Goal: Transaction & Acquisition: Purchase product/service

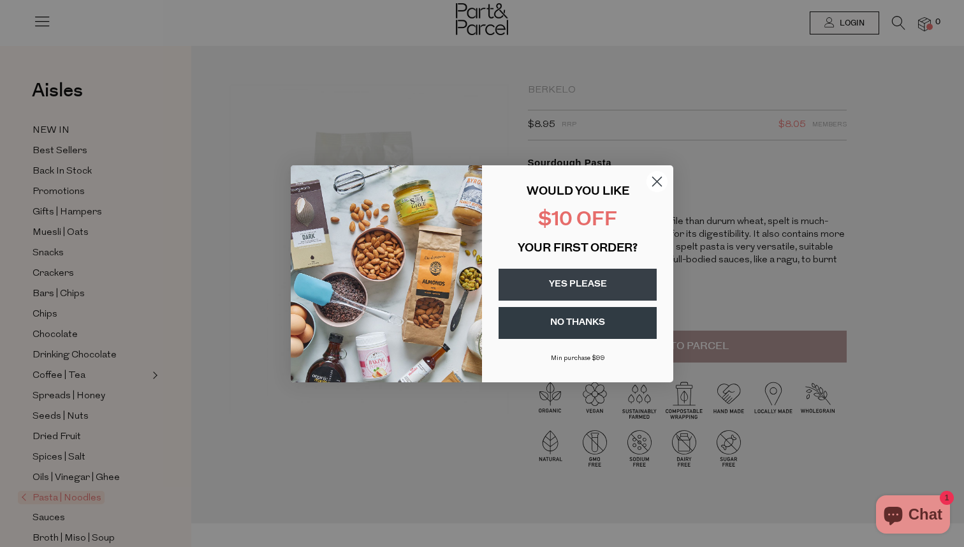
click at [662, 182] on circle "Close dialog" at bounding box center [657, 180] width 21 height 21
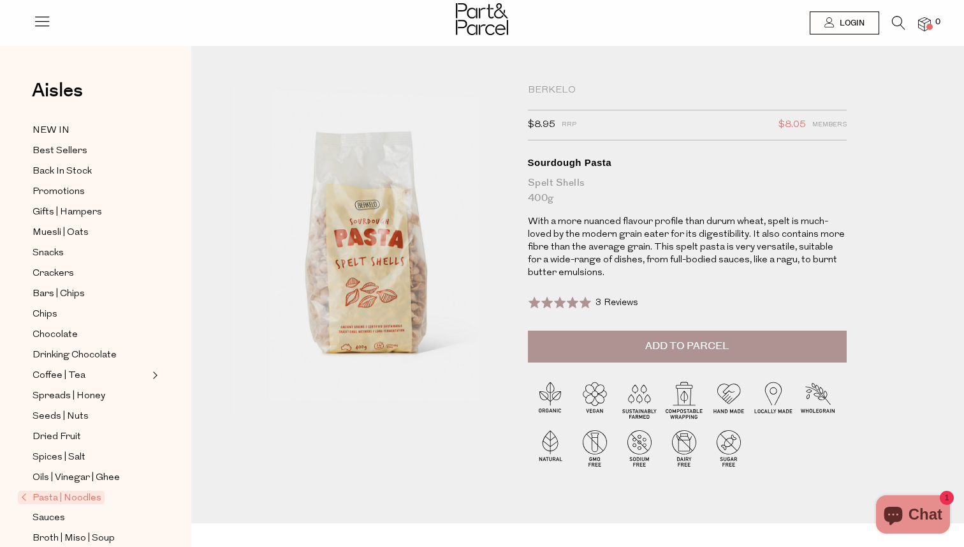
click at [64, 501] on span "Pasta | Noodles" at bounding box center [61, 496] width 87 height 13
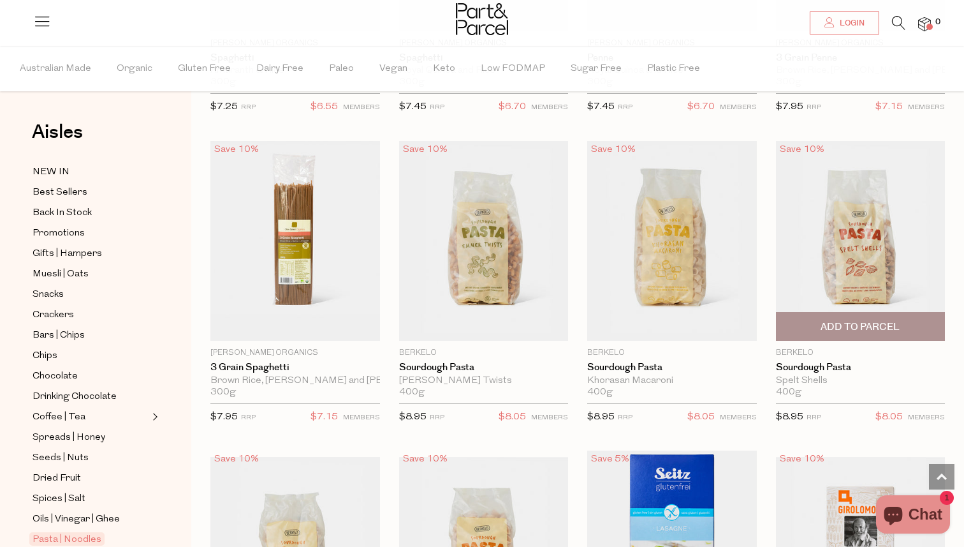
scroll to position [1264, 0]
click at [865, 326] on span "Add To Parcel" at bounding box center [860, 326] width 79 height 13
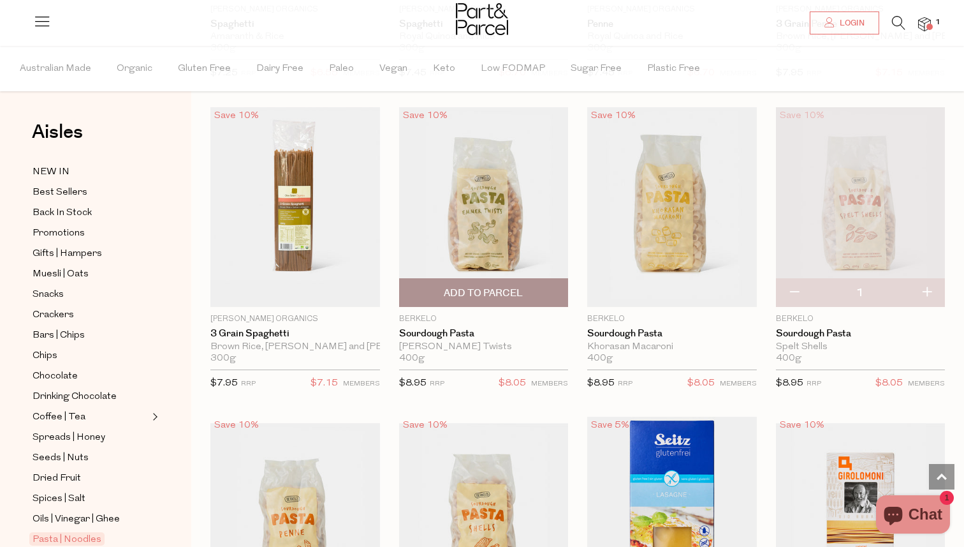
scroll to position [1295, 0]
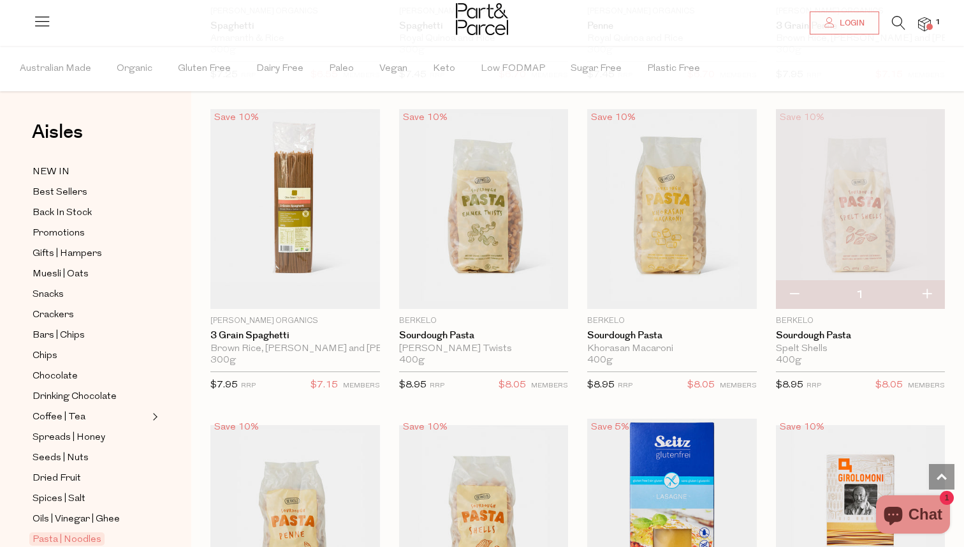
click at [927, 293] on button "button" at bounding box center [927, 295] width 36 height 28
type input "2"
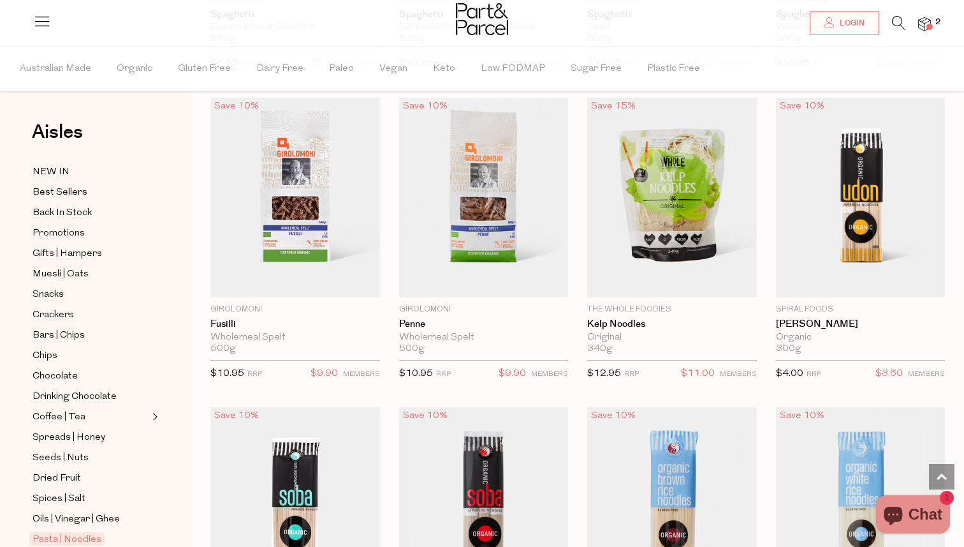
scroll to position [2554, 0]
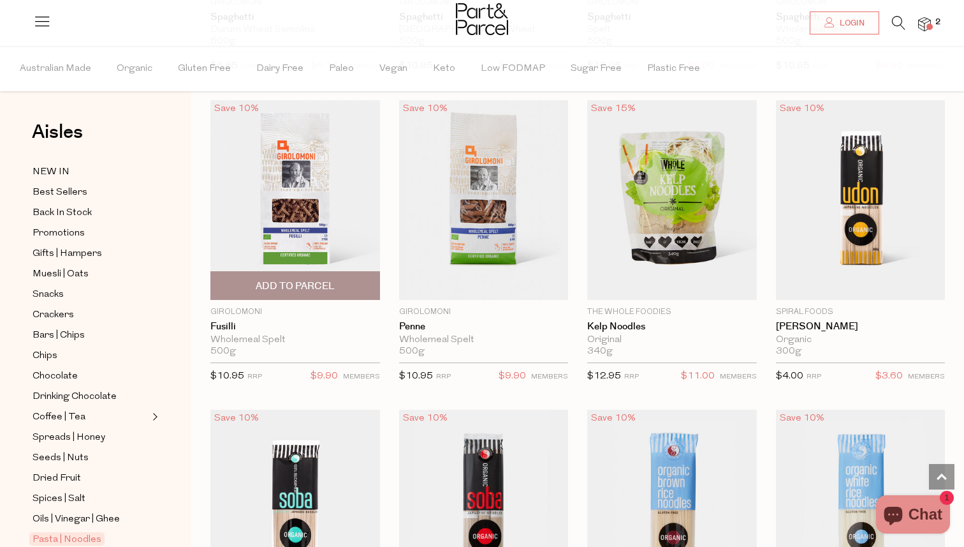
click at [294, 288] on span "Add To Parcel" at bounding box center [295, 285] width 79 height 13
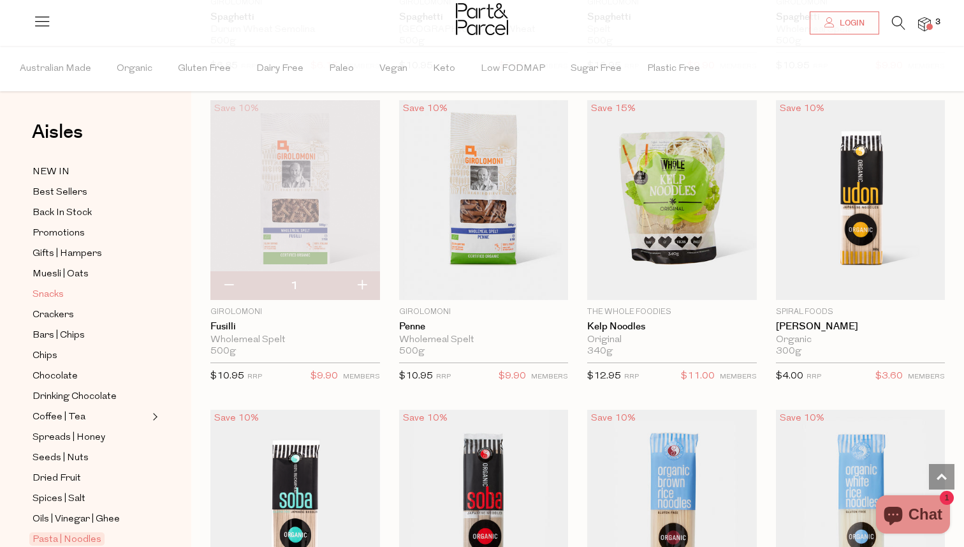
click at [61, 298] on span "Snacks" at bounding box center [48, 294] width 31 height 15
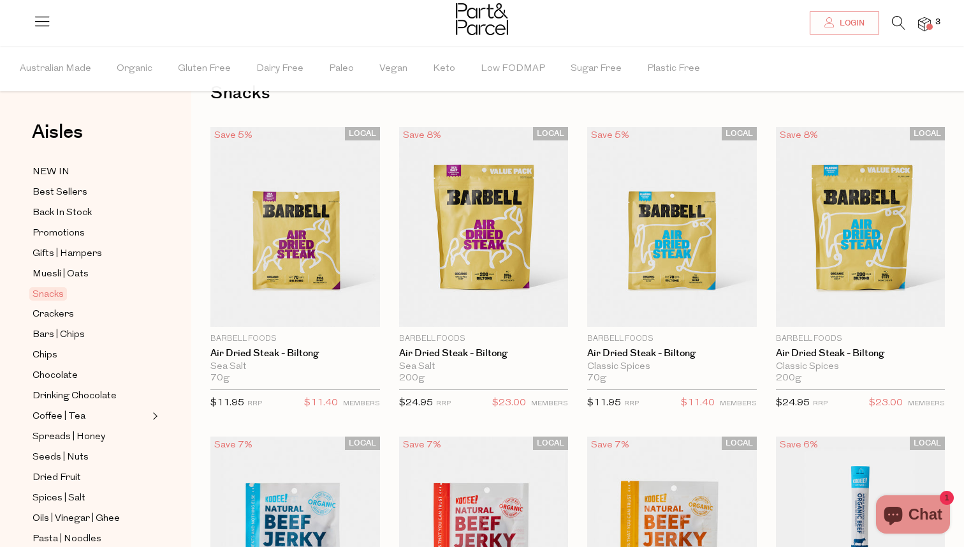
scroll to position [34, 0]
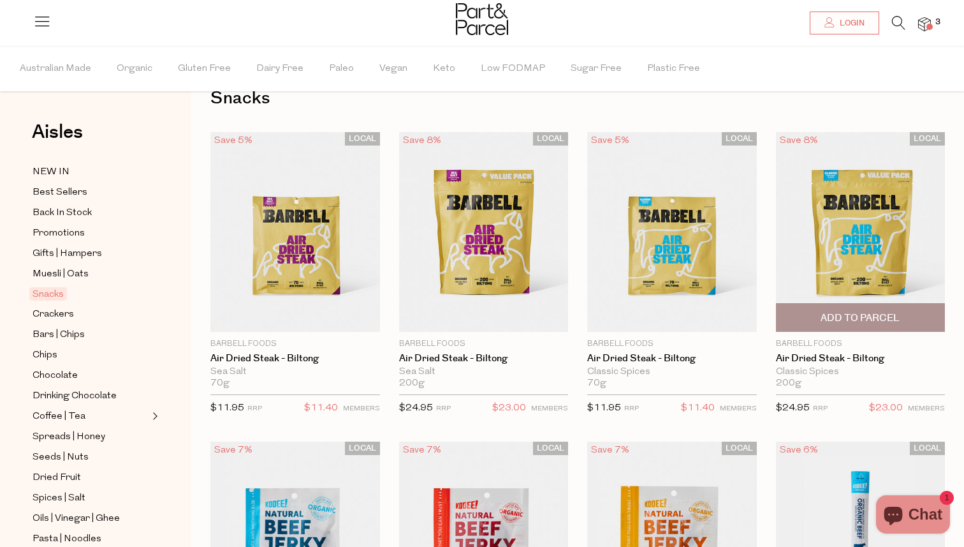
click at [853, 322] on span "Add To Parcel" at bounding box center [860, 317] width 79 height 13
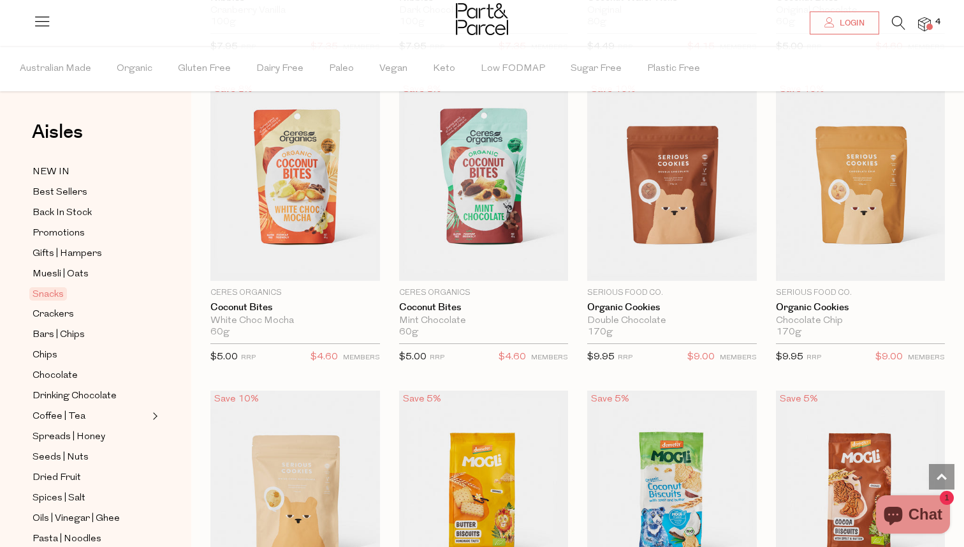
scroll to position [2577, 0]
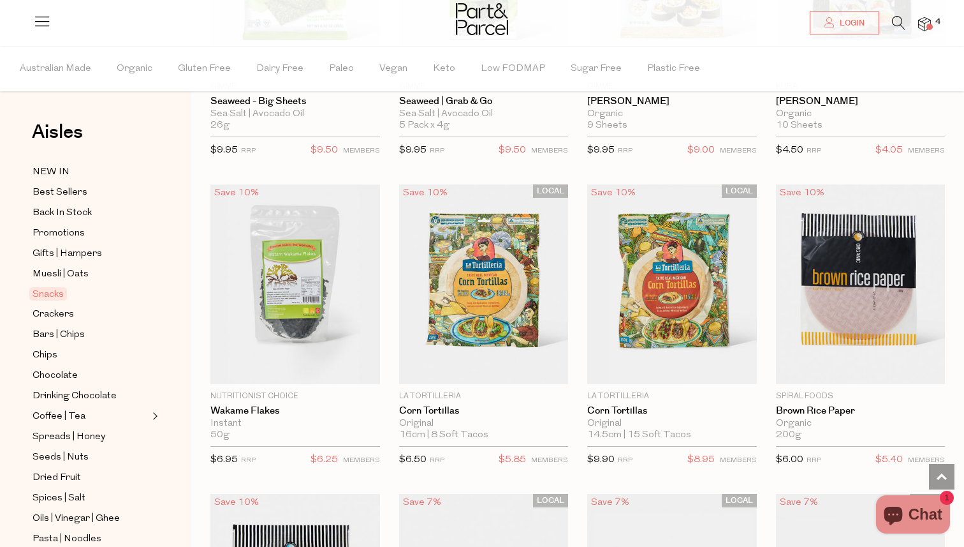
scroll to position [4615, 0]
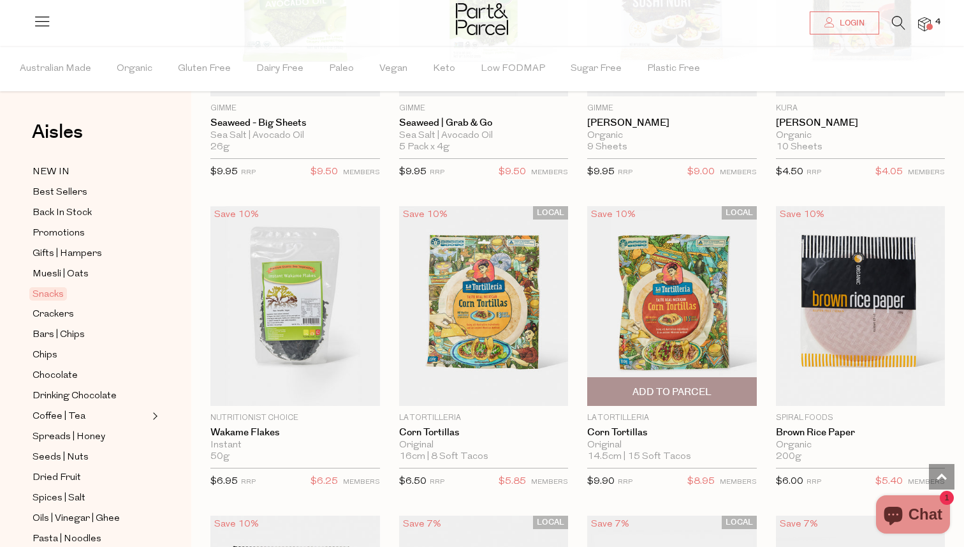
click at [679, 317] on img at bounding box center [672, 306] width 170 height 200
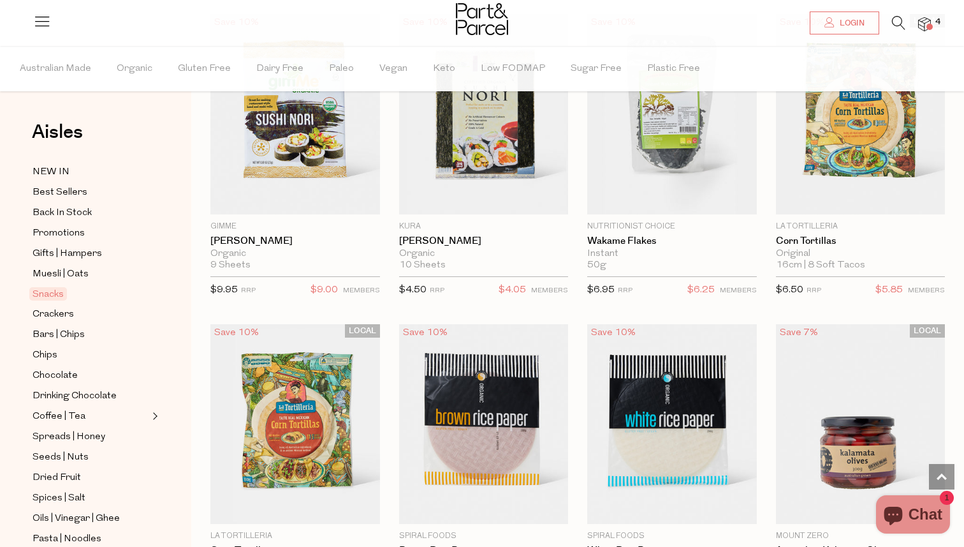
scroll to position [742, 0]
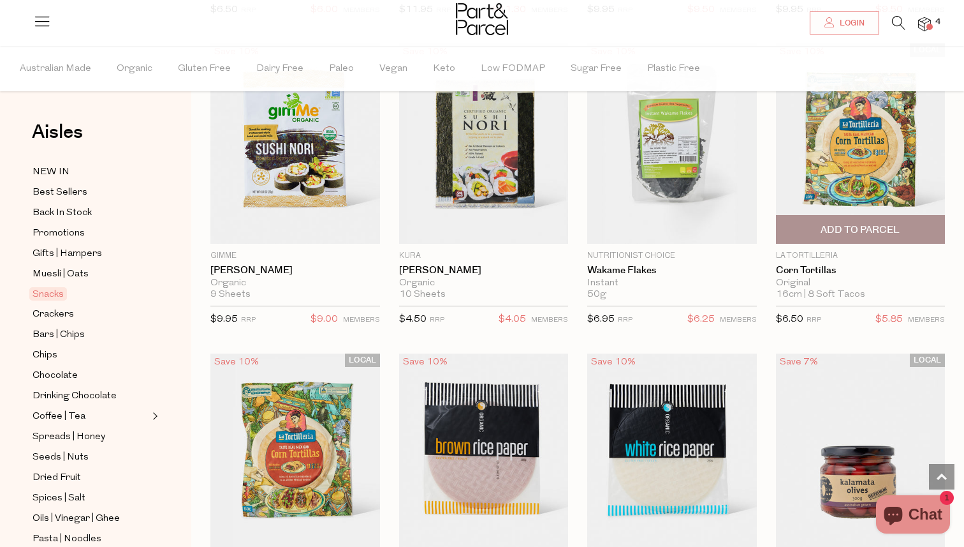
click at [886, 149] on img at bounding box center [861, 143] width 170 height 200
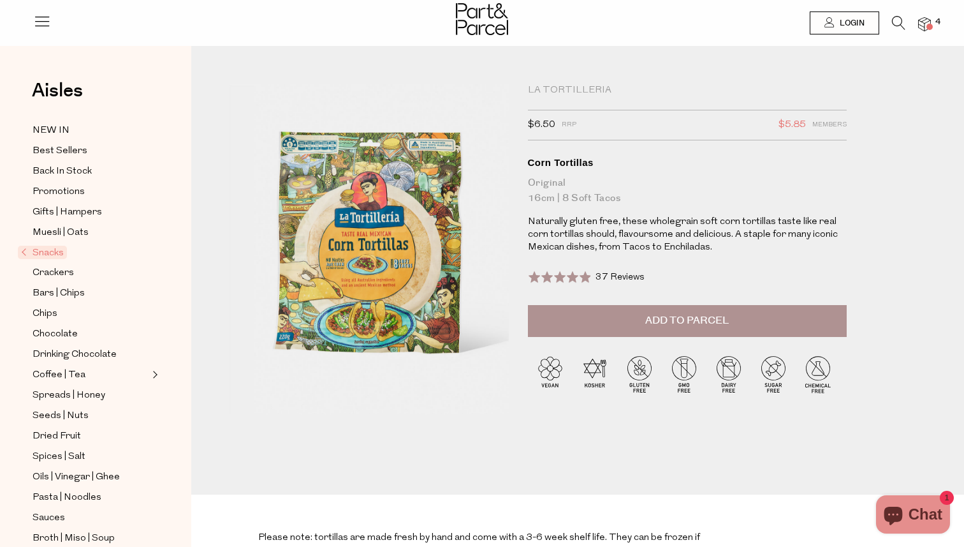
click at [900, 26] on icon at bounding box center [898, 23] width 13 height 14
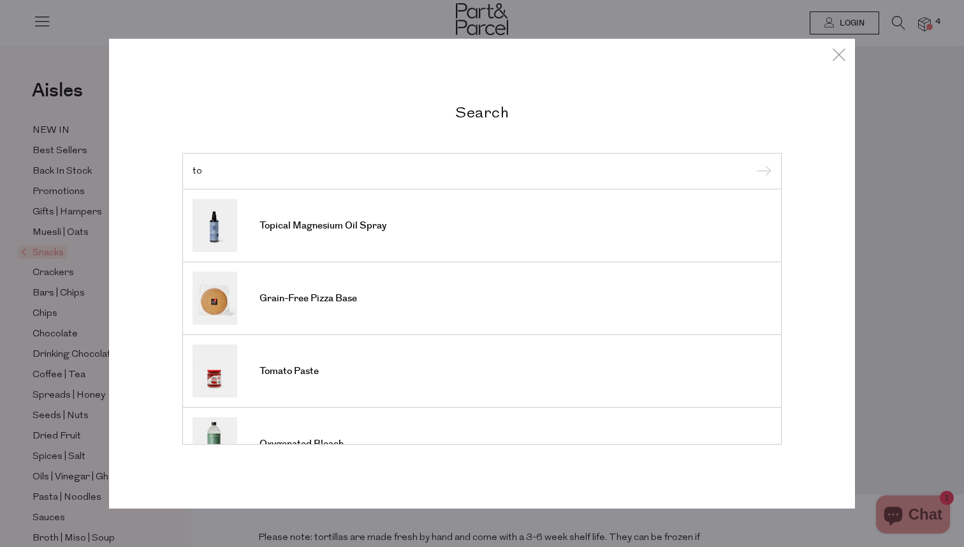
type input "t"
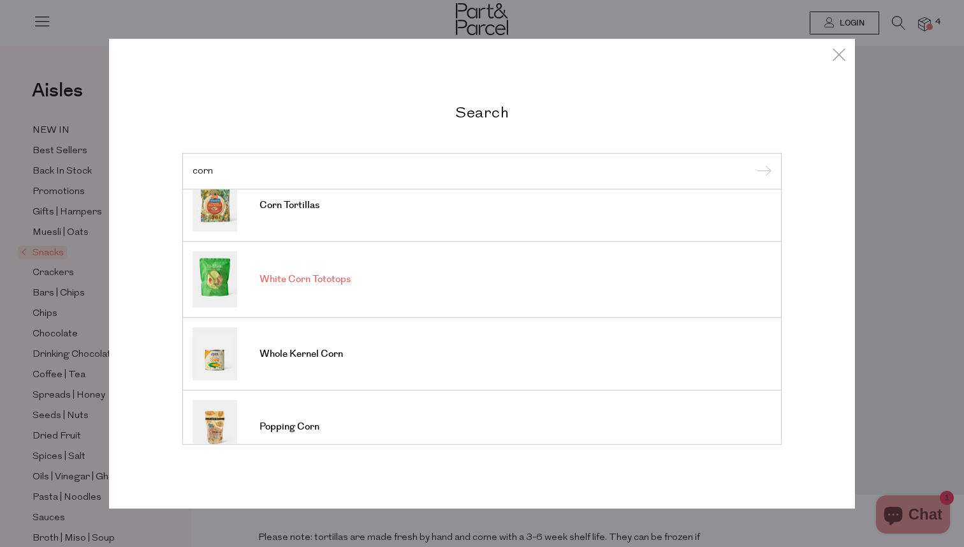
scroll to position [94, 0]
type input "corn"
click at [305, 283] on span "White Corn Tototops" at bounding box center [305, 278] width 91 height 13
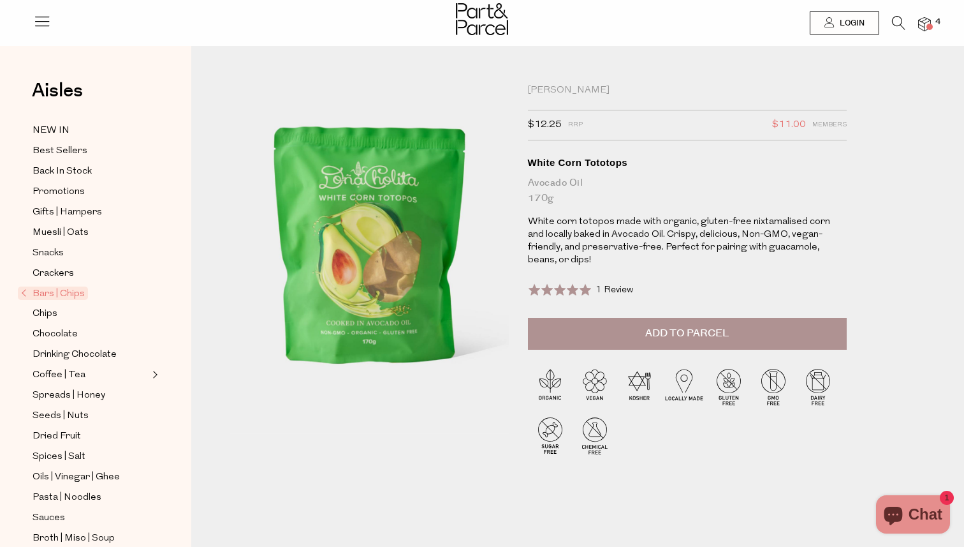
click at [709, 326] on span "Add to Parcel" at bounding box center [687, 333] width 84 height 15
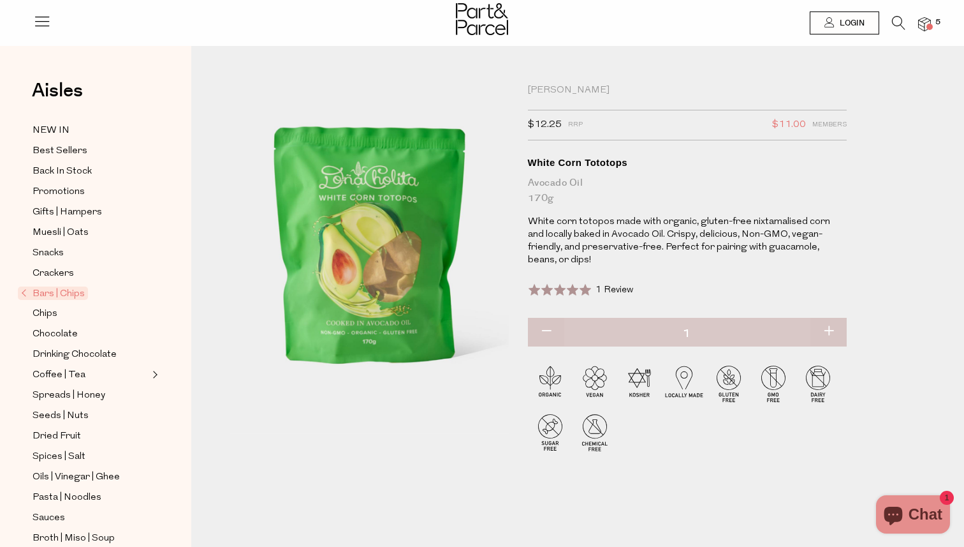
click at [901, 23] on icon at bounding box center [898, 23] width 13 height 14
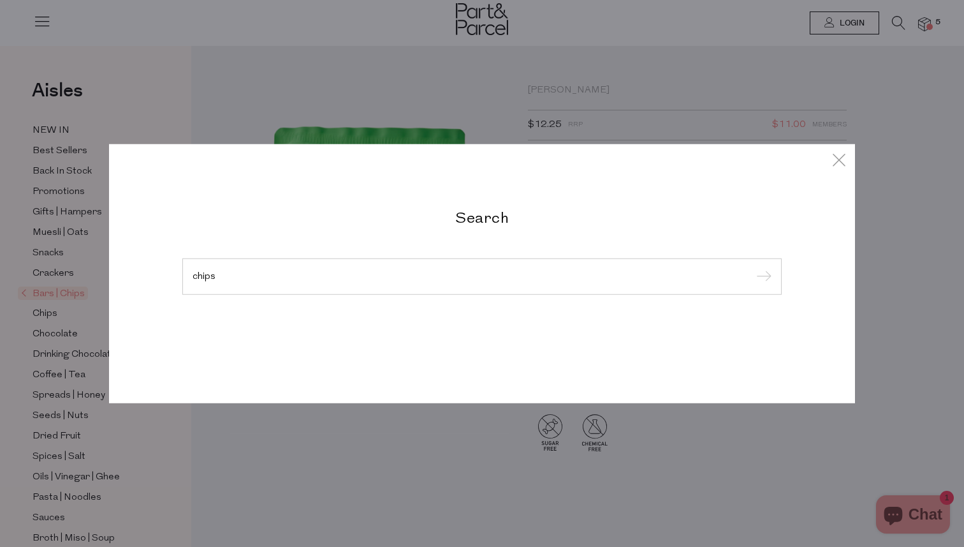
type input "chips"
click at [753, 267] on input "submit" at bounding box center [762, 276] width 19 height 19
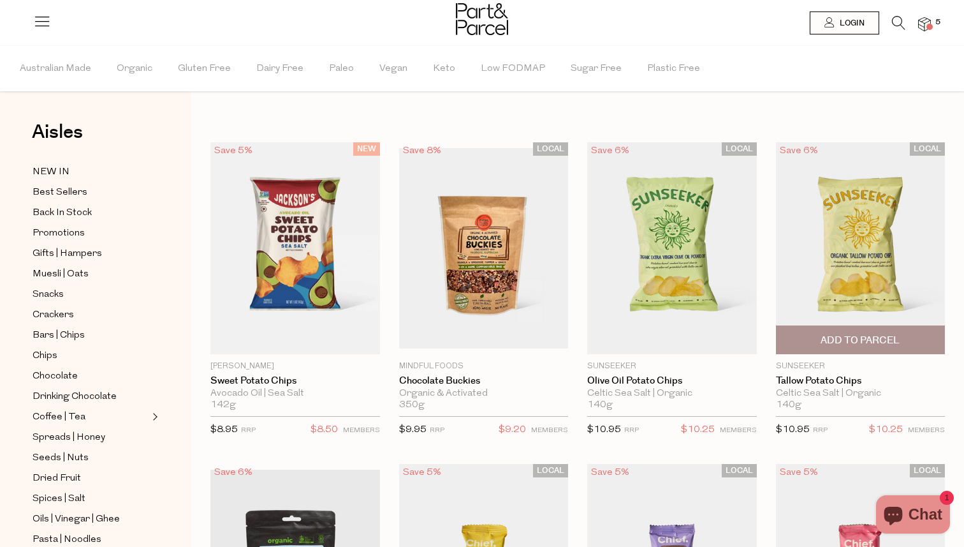
click at [871, 342] on span "Add To Parcel" at bounding box center [860, 340] width 79 height 13
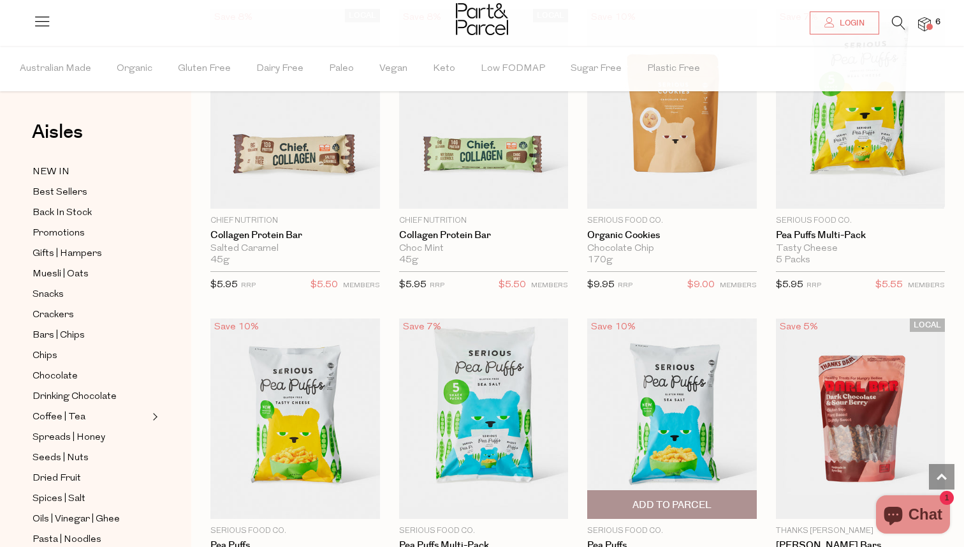
scroll to position [1422, 0]
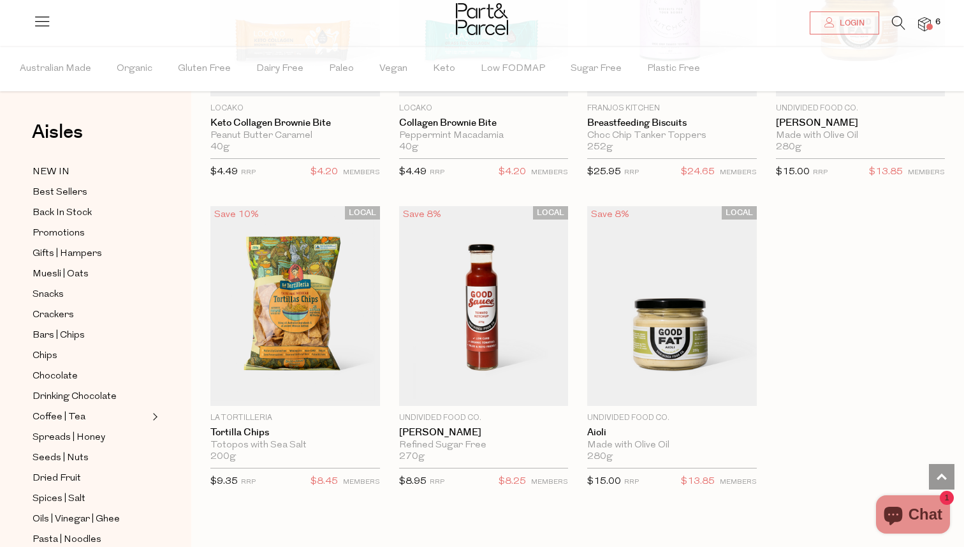
scroll to position [7143, 0]
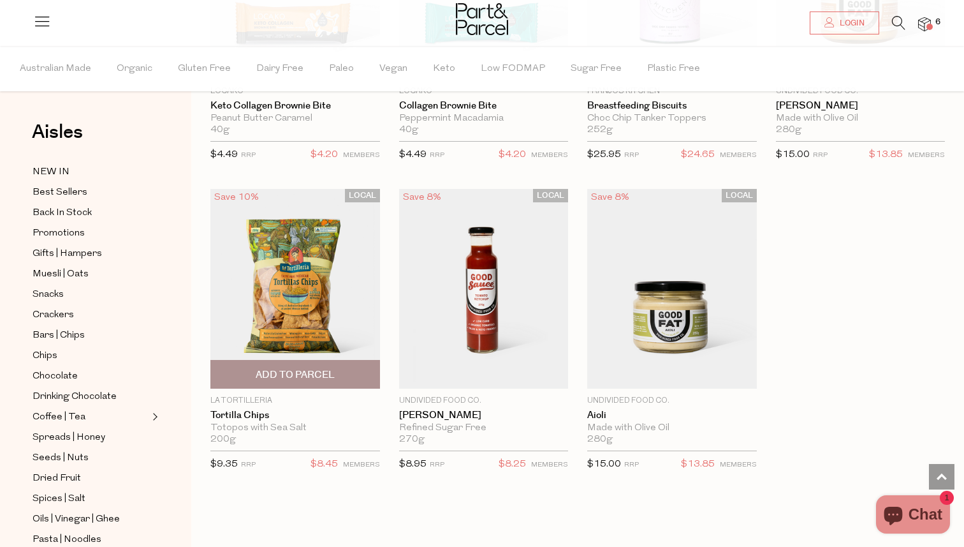
click at [297, 317] on img at bounding box center [295, 289] width 170 height 200
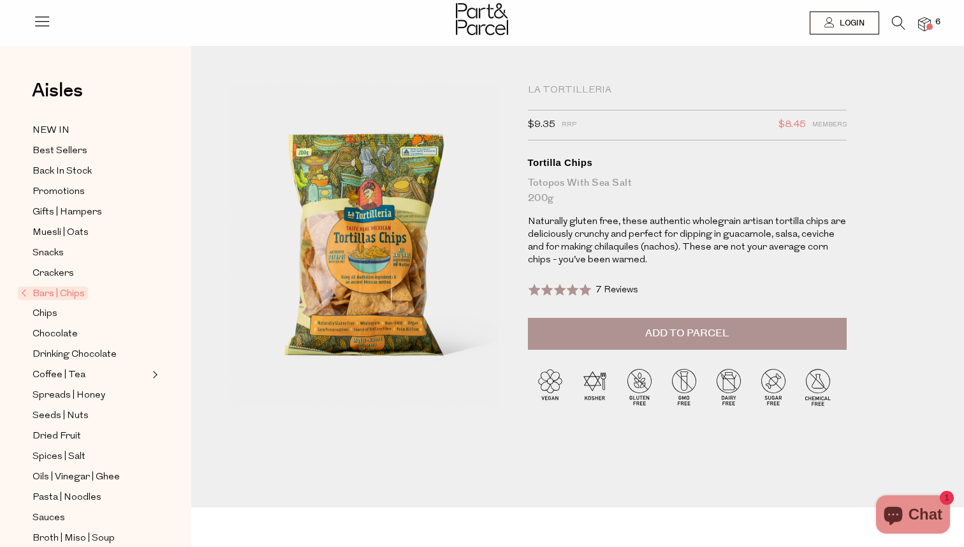
click at [899, 23] on icon at bounding box center [898, 23] width 13 height 14
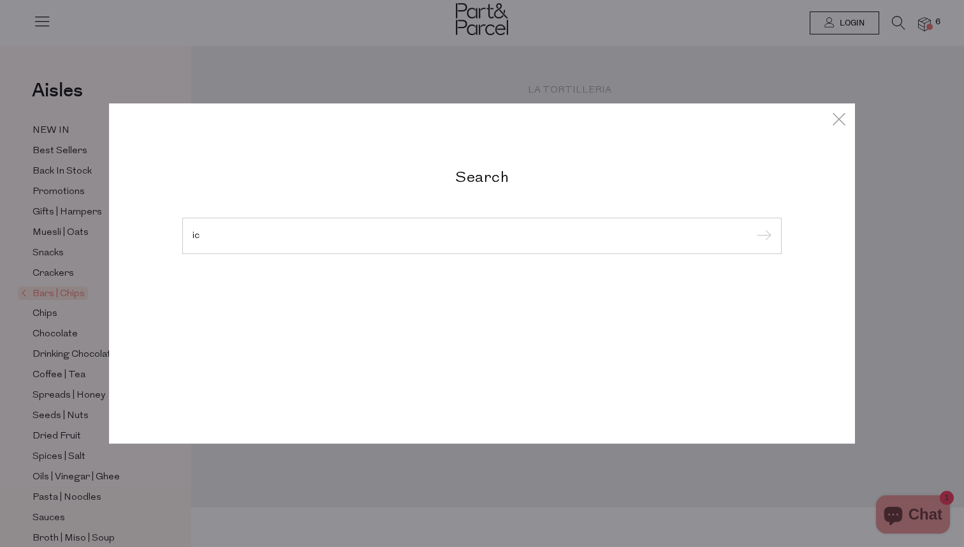
type input "i"
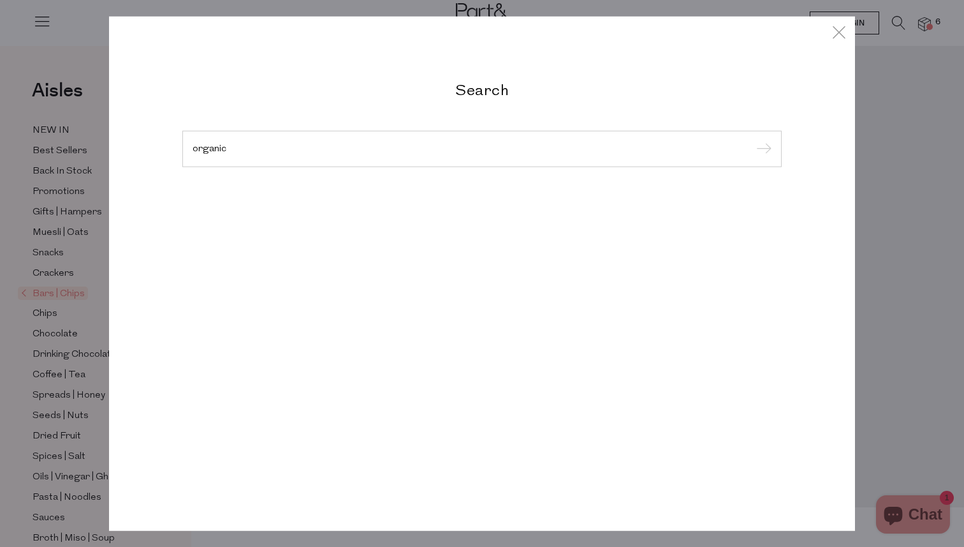
type input "organic"
click at [753, 140] on input "submit" at bounding box center [762, 149] width 19 height 19
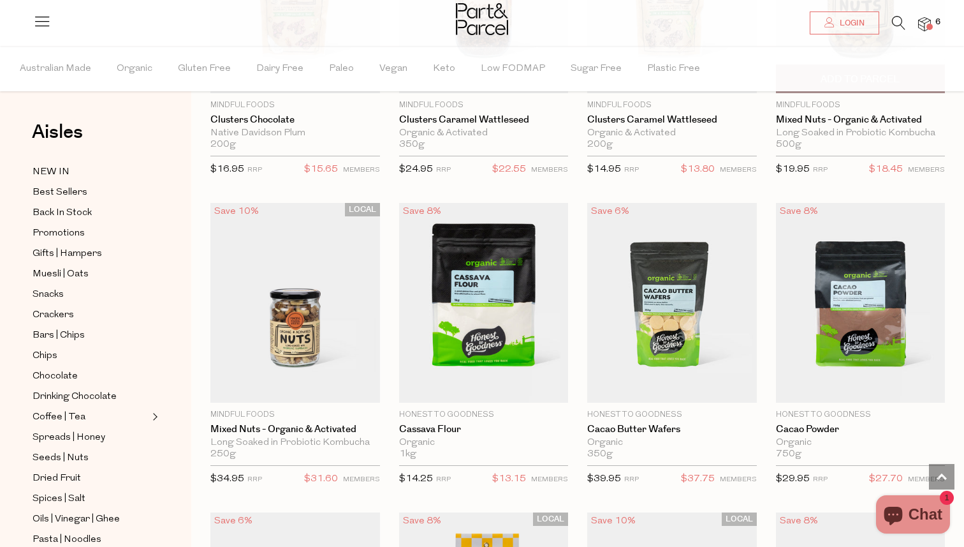
scroll to position [2738, 0]
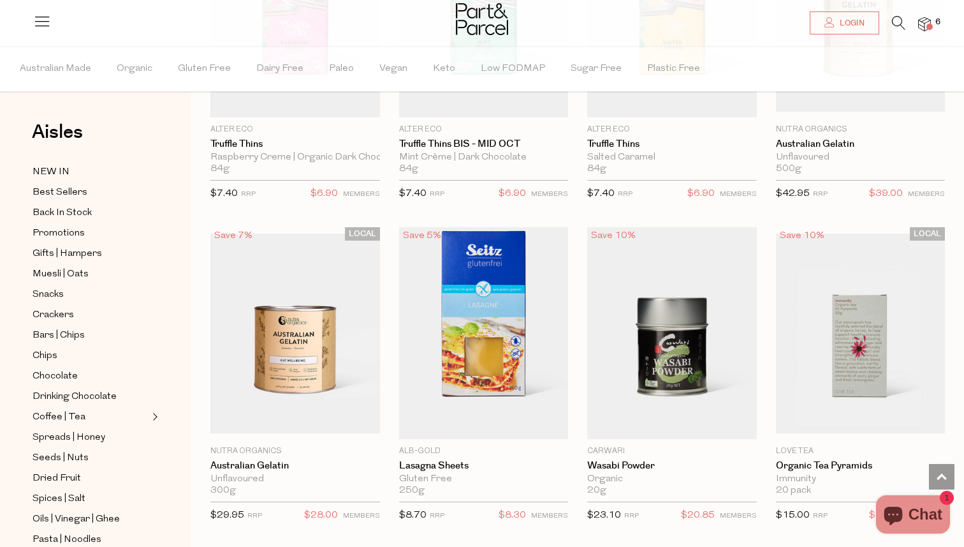
scroll to position [6011, 0]
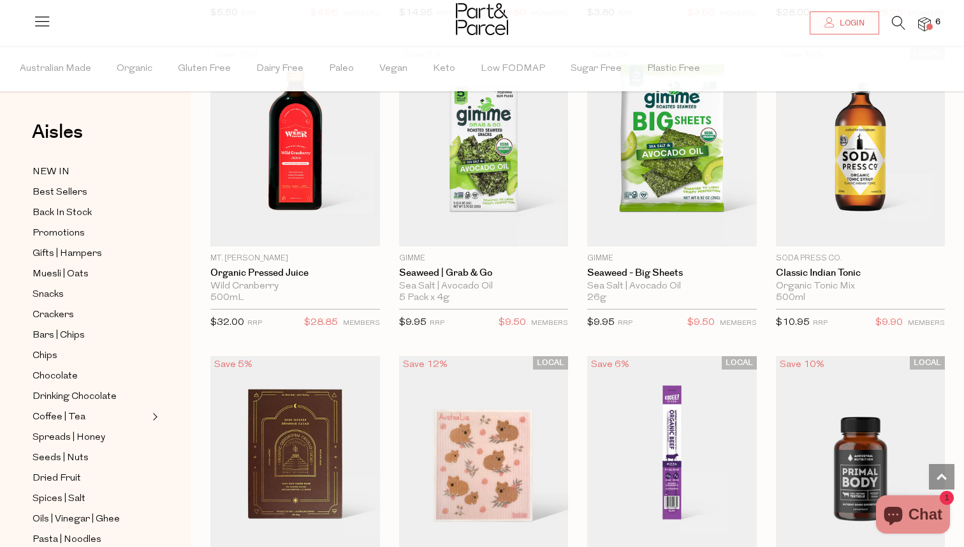
scroll to position [9908, 0]
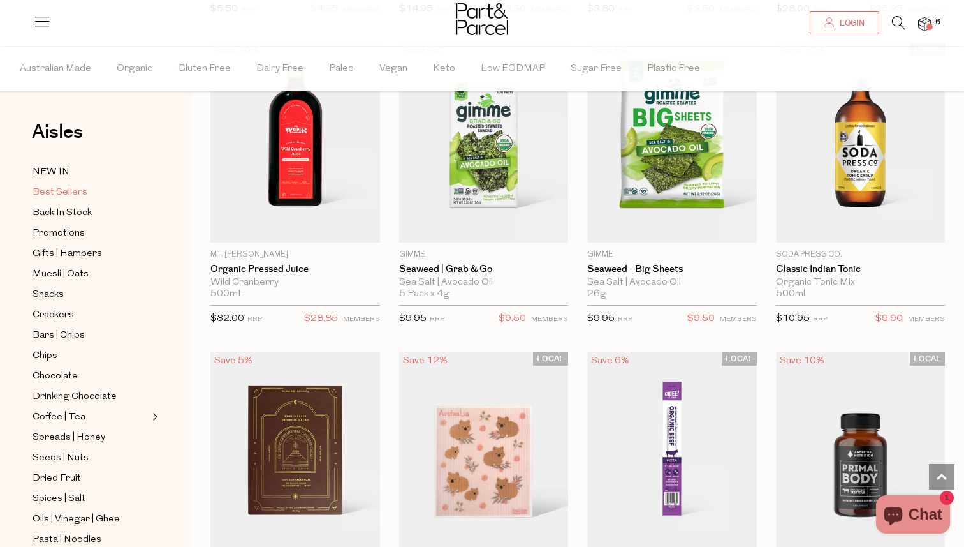
click at [73, 189] on span "Best Sellers" at bounding box center [60, 192] width 55 height 15
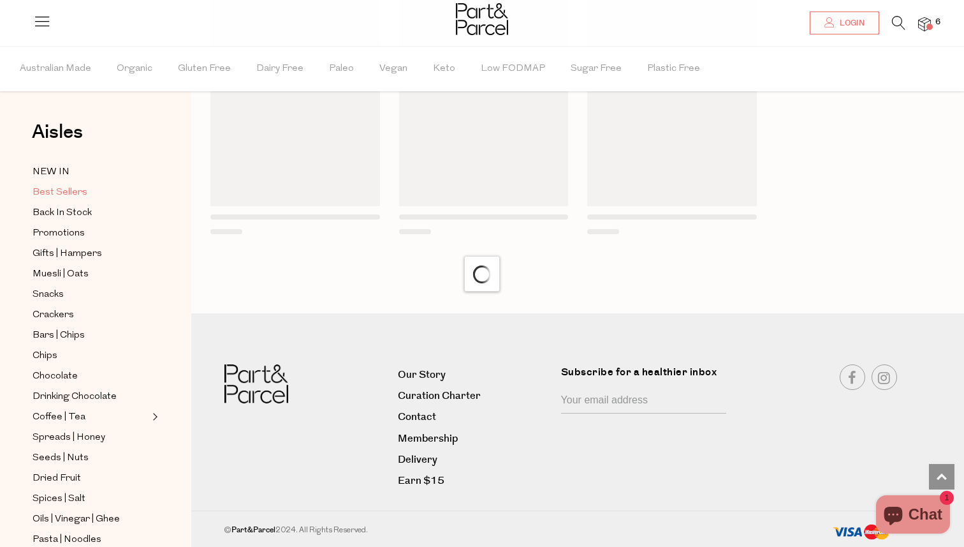
scroll to position [1055, 0]
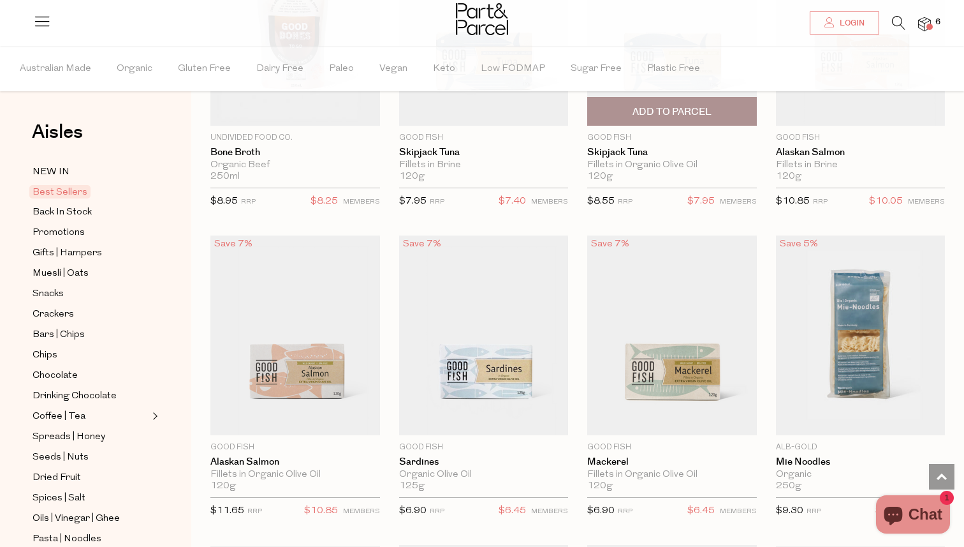
scroll to position [1191, 0]
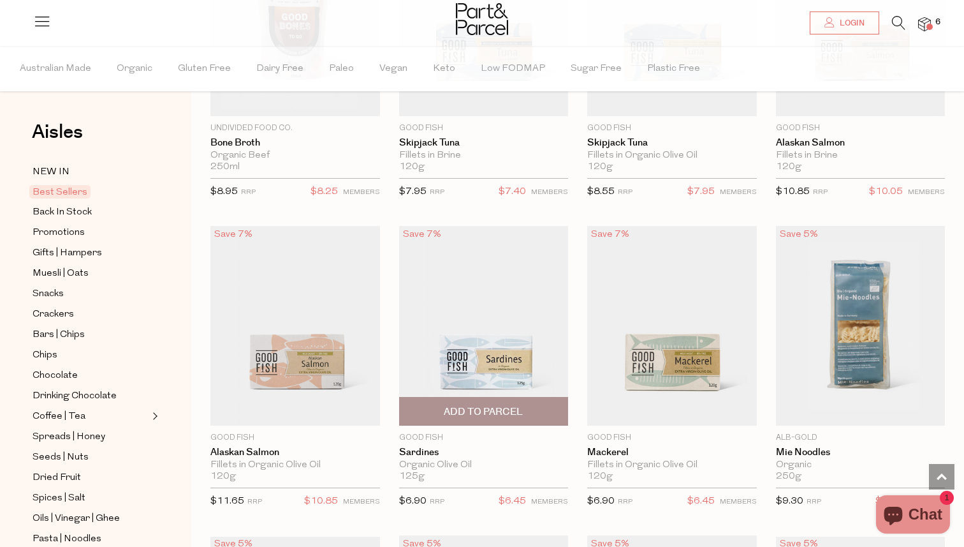
click at [505, 405] on span "Add To Parcel" at bounding box center [483, 411] width 79 height 13
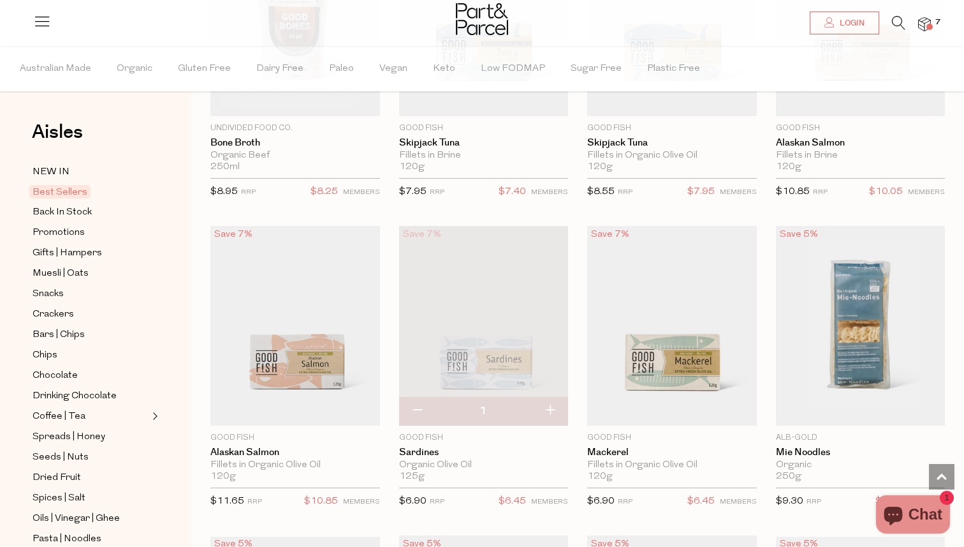
click at [553, 405] on button "button" at bounding box center [550, 411] width 36 height 28
type input "2"
click at [553, 405] on button "button" at bounding box center [550, 411] width 36 height 28
type input "3"
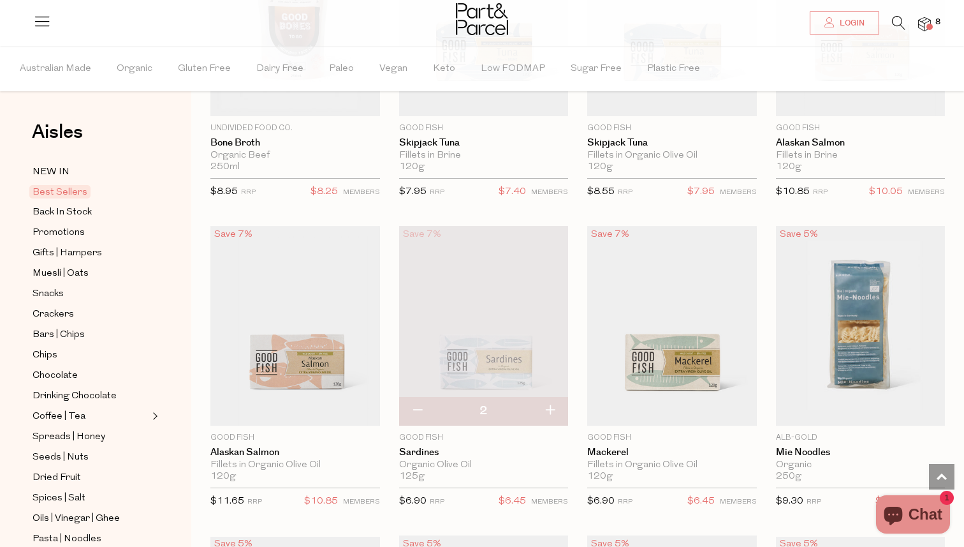
type input "3"
click at [553, 405] on button "button" at bounding box center [550, 411] width 36 height 28
type input "4"
click at [553, 405] on button "button" at bounding box center [550, 411] width 36 height 28
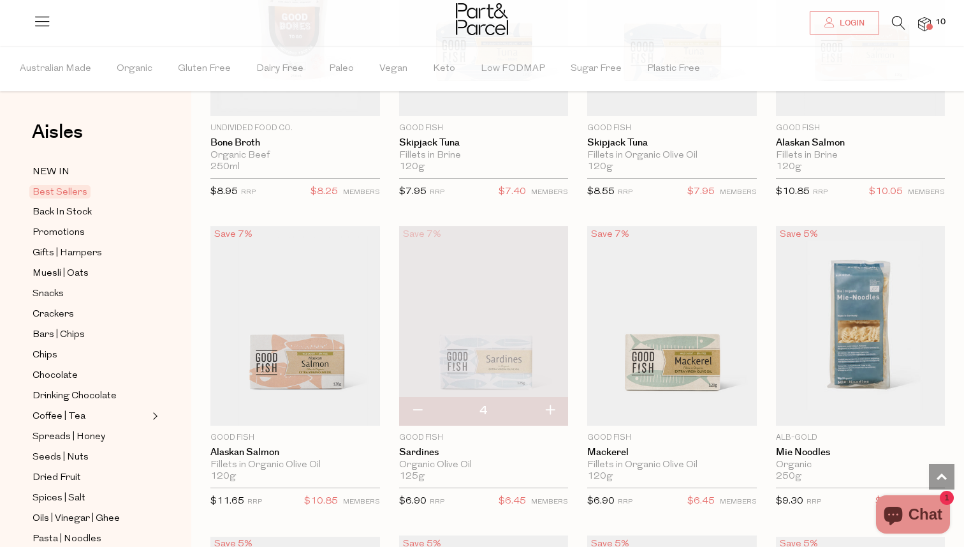
type input "5"
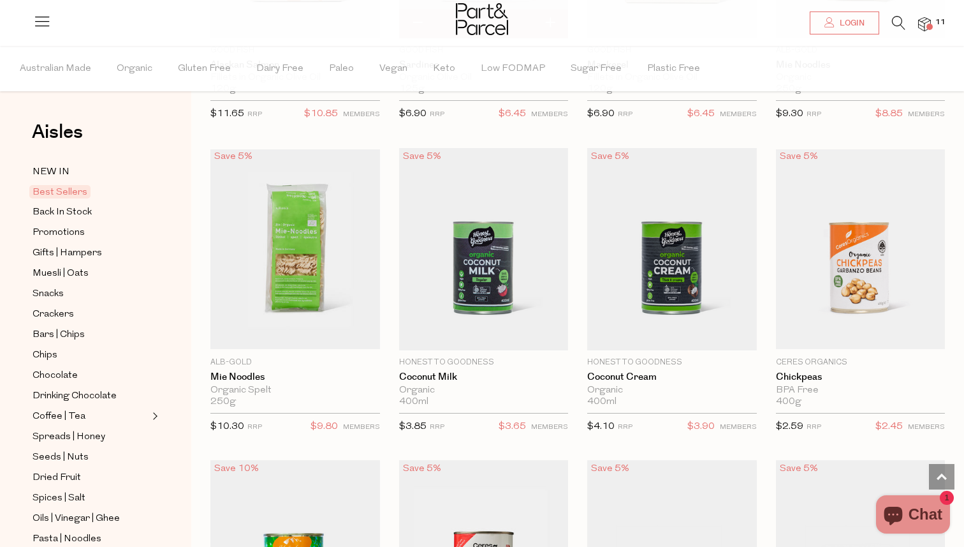
scroll to position [1578, 0]
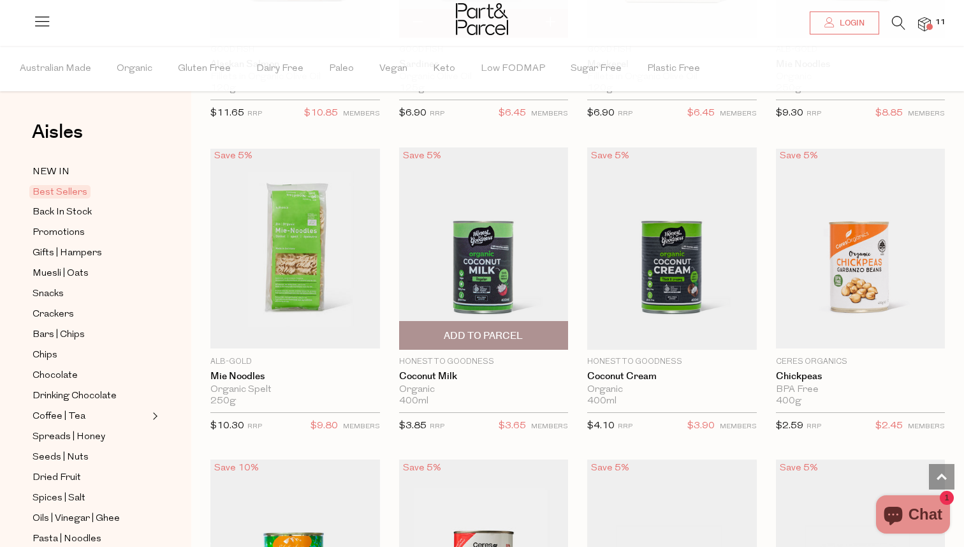
click at [513, 271] on img at bounding box center [484, 248] width 170 height 202
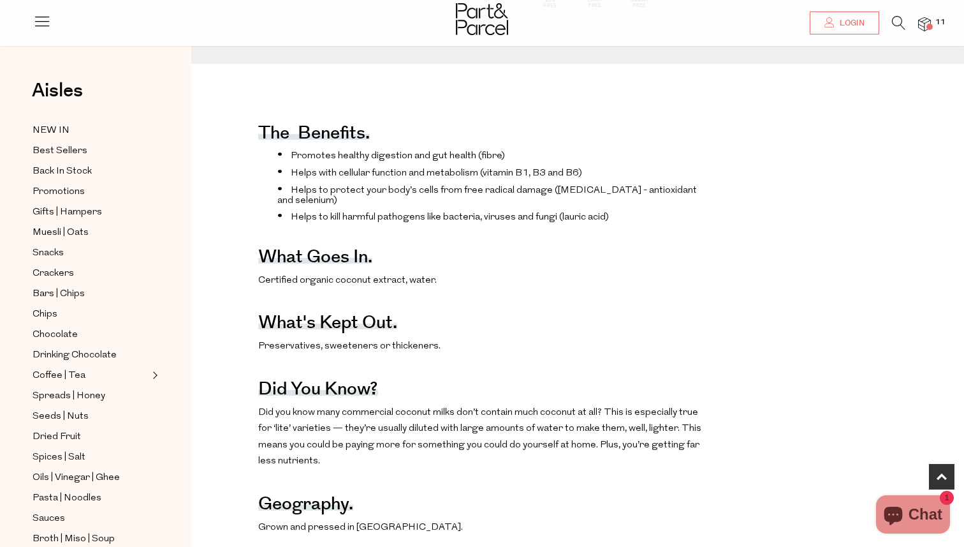
scroll to position [435, 0]
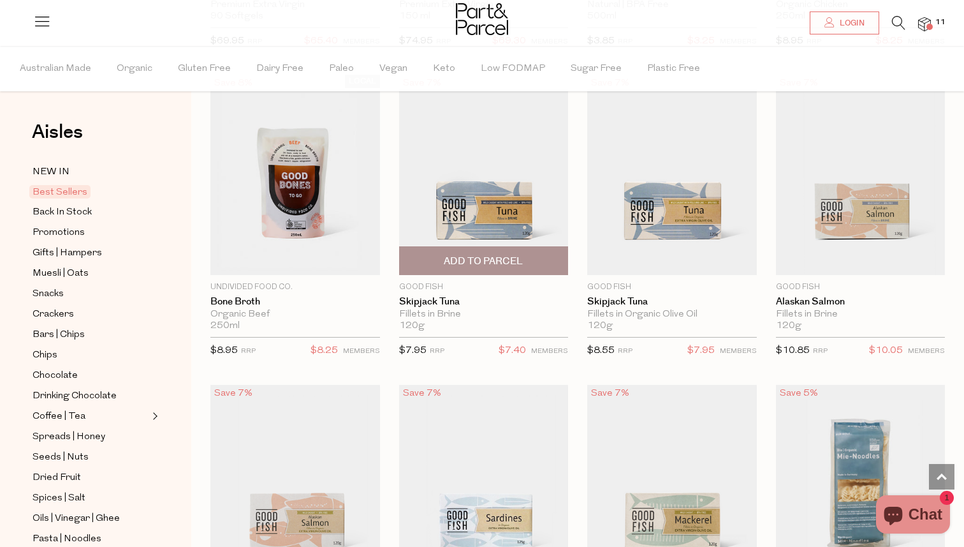
scroll to position [1578, 0]
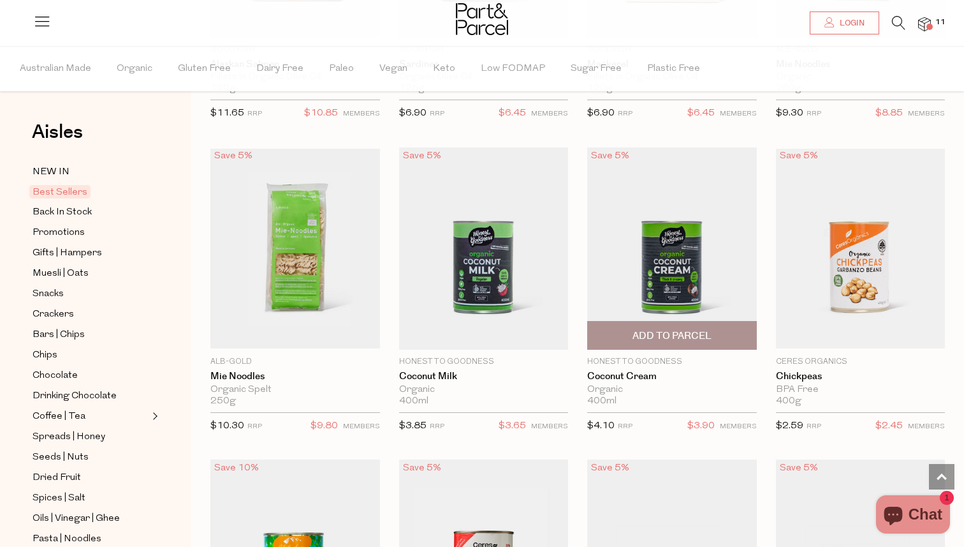
click at [679, 264] on img at bounding box center [672, 248] width 170 height 202
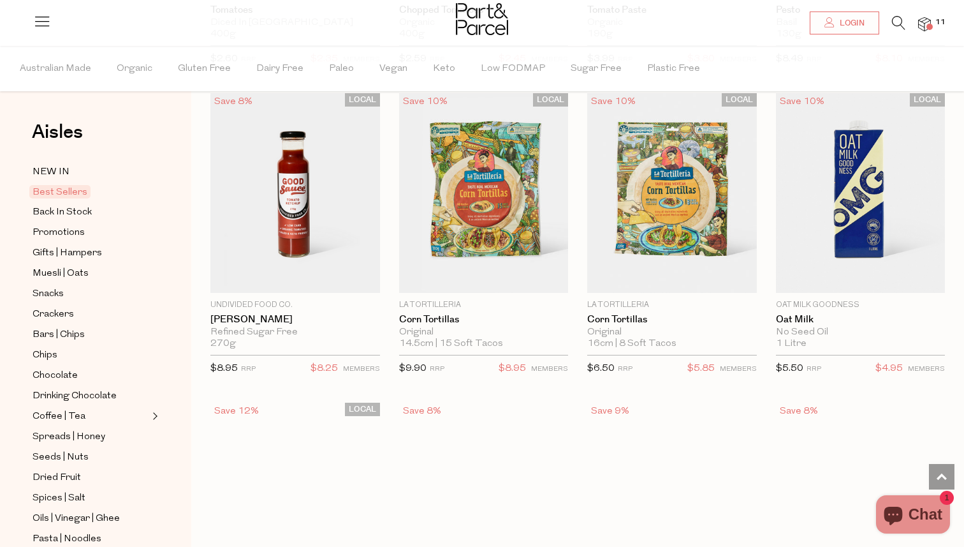
type input "5"
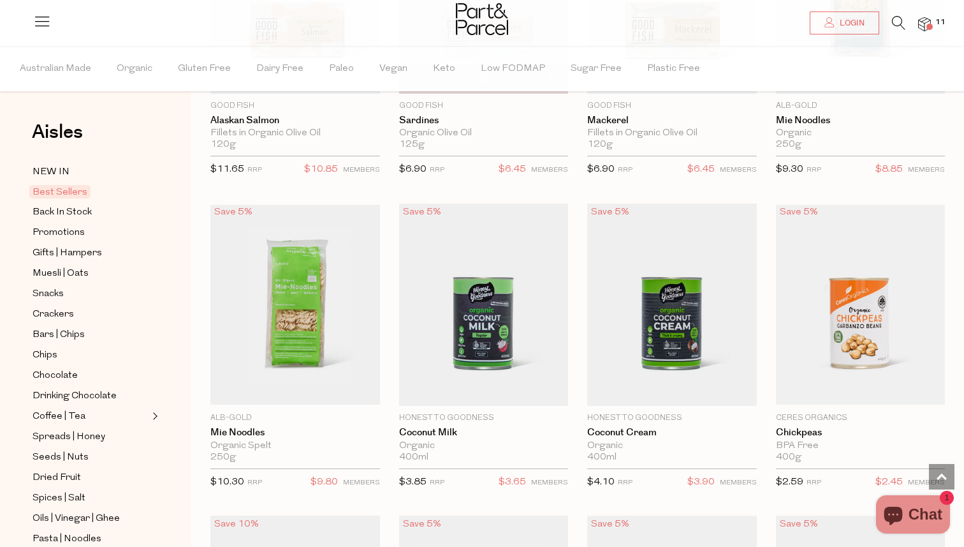
scroll to position [1554, 0]
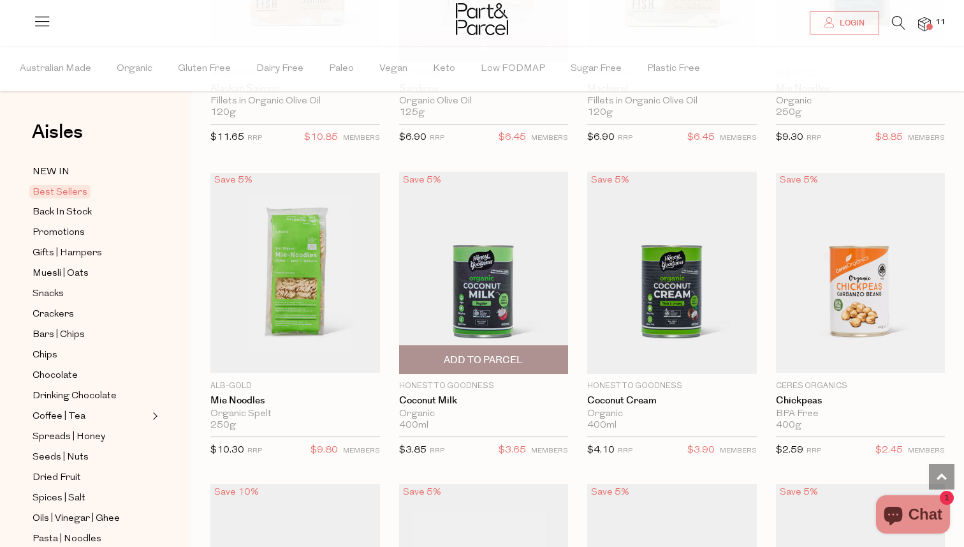
click at [487, 358] on span "Add To Parcel" at bounding box center [483, 359] width 79 height 13
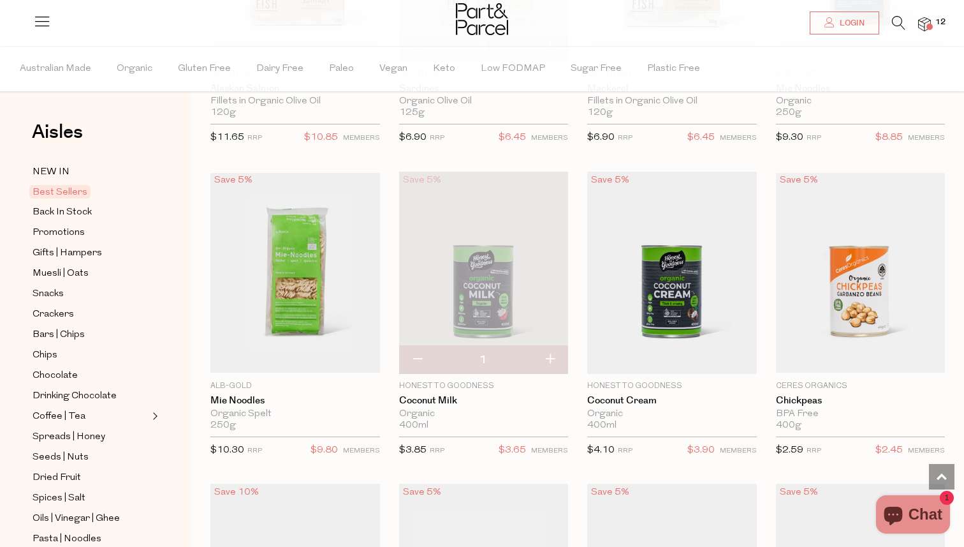
click at [550, 358] on button "button" at bounding box center [550, 360] width 36 height 28
type input "2"
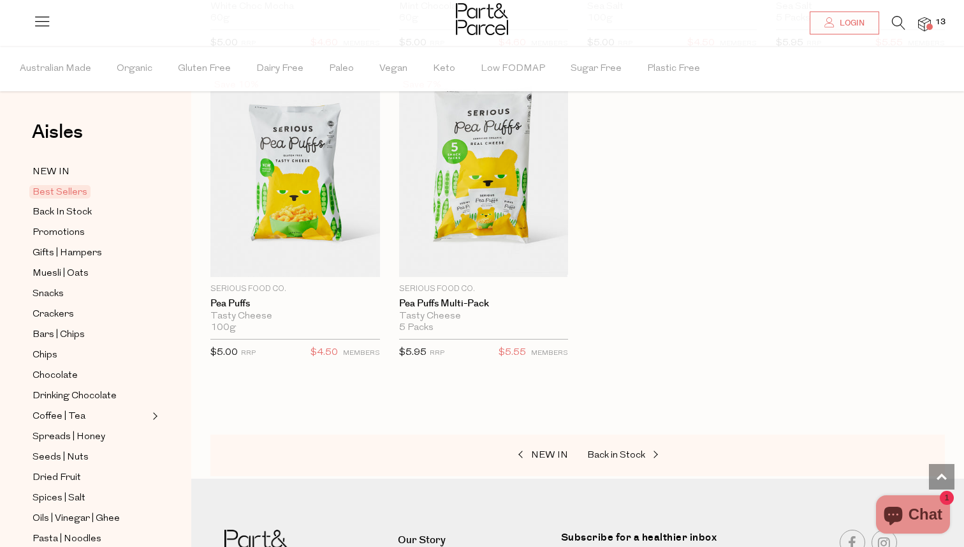
scroll to position [3242, 0]
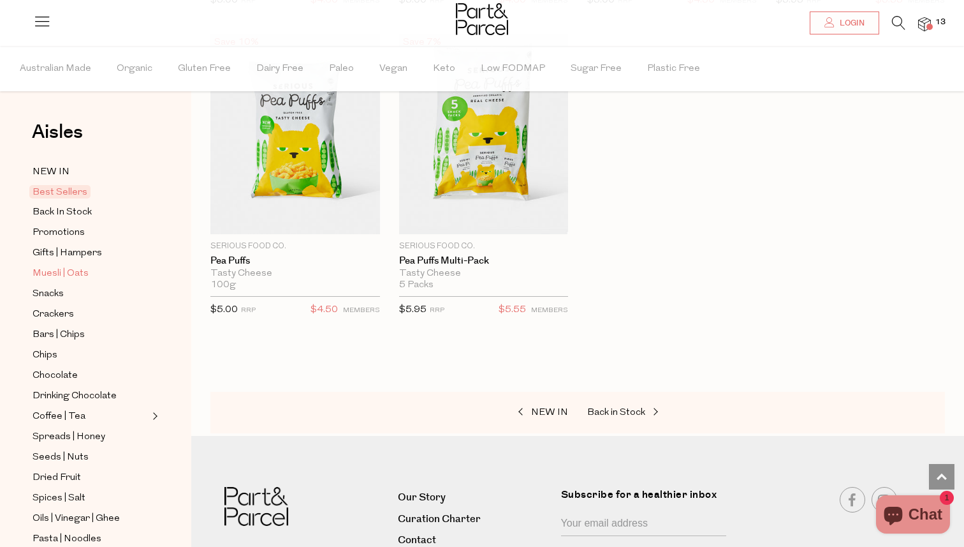
click at [76, 270] on span "Muesli | Oats" at bounding box center [61, 273] width 56 height 15
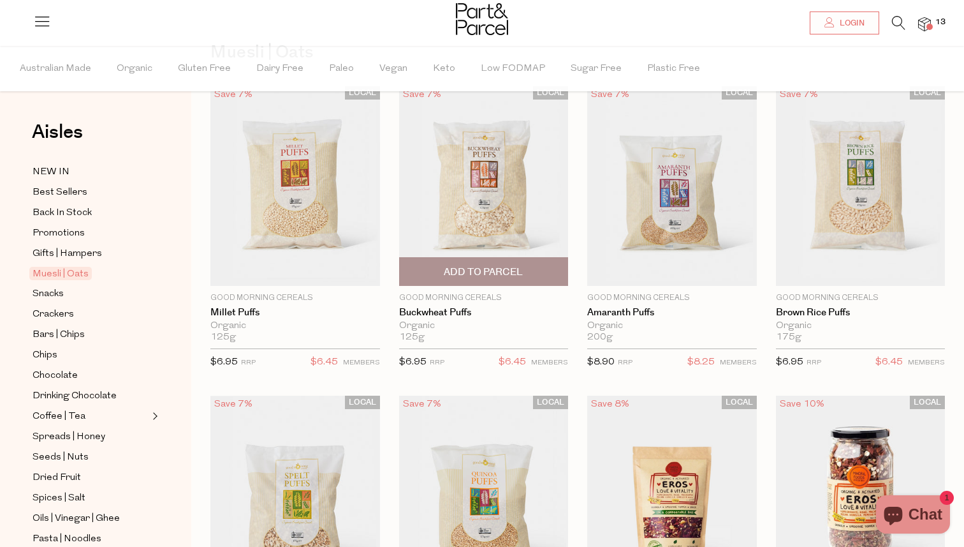
scroll to position [70, 0]
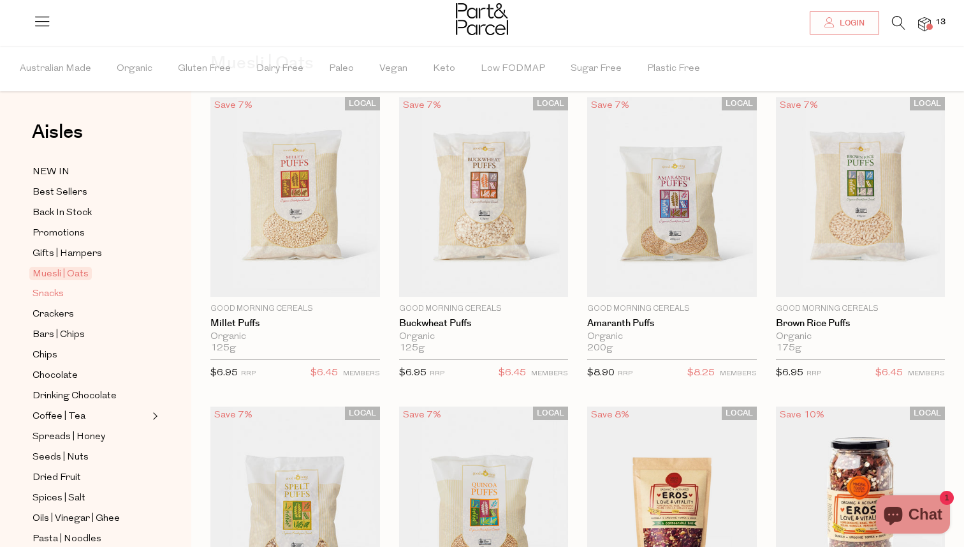
click at [61, 295] on span "Snacks" at bounding box center [48, 293] width 31 height 15
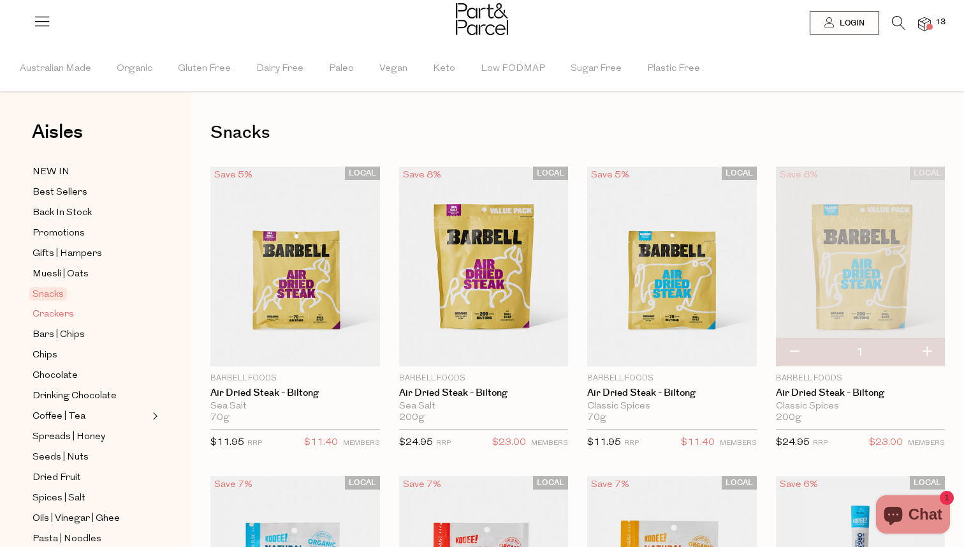
click at [61, 315] on span "Crackers" at bounding box center [53, 314] width 41 height 15
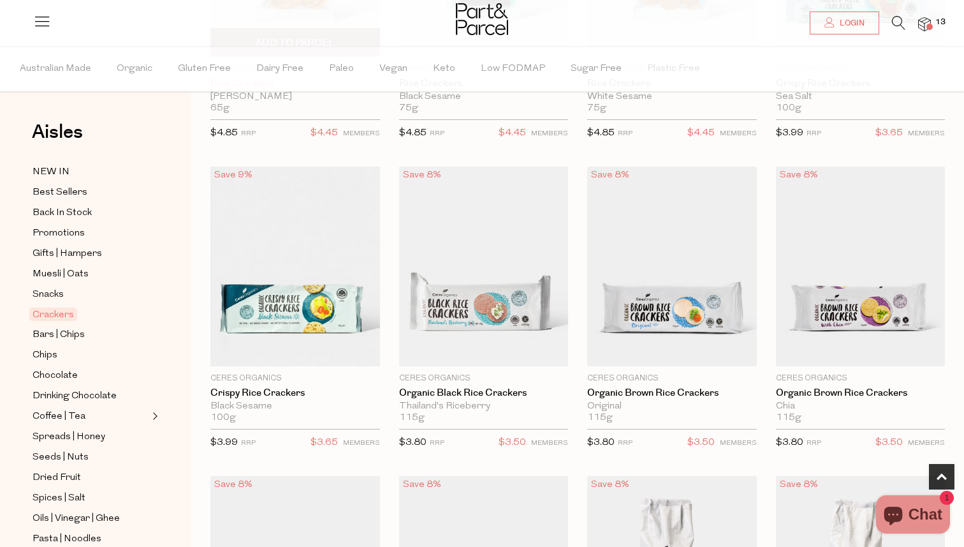
scroll to position [324, 0]
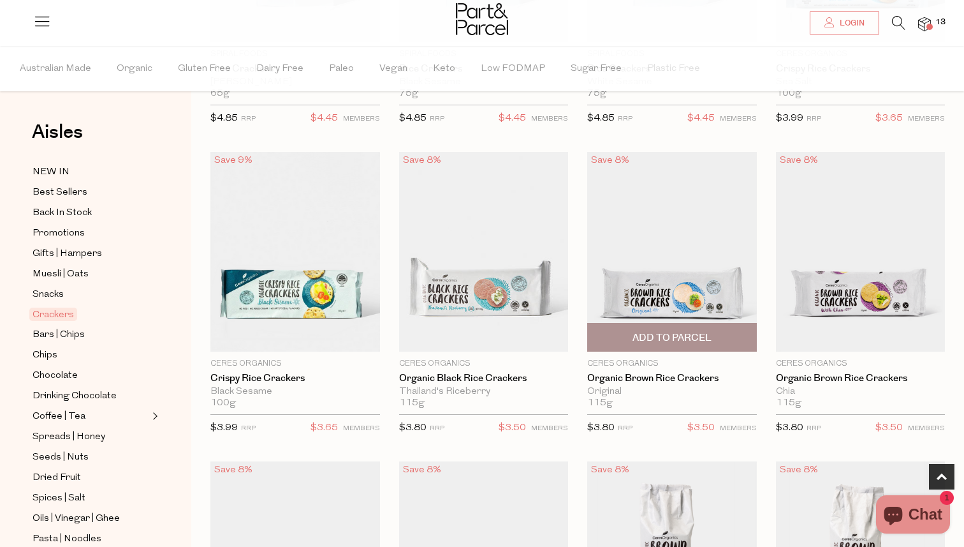
click at [683, 306] on img at bounding box center [672, 252] width 170 height 200
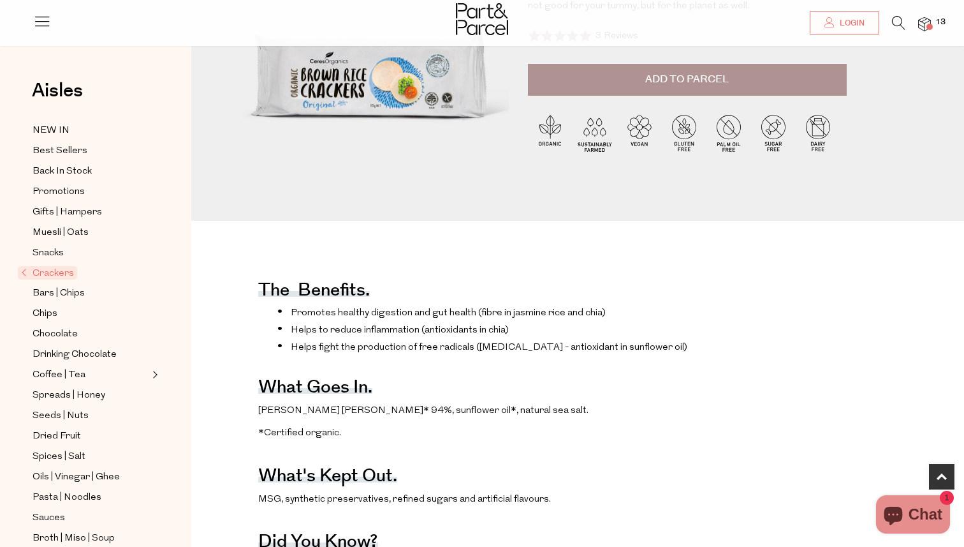
scroll to position [242, 0]
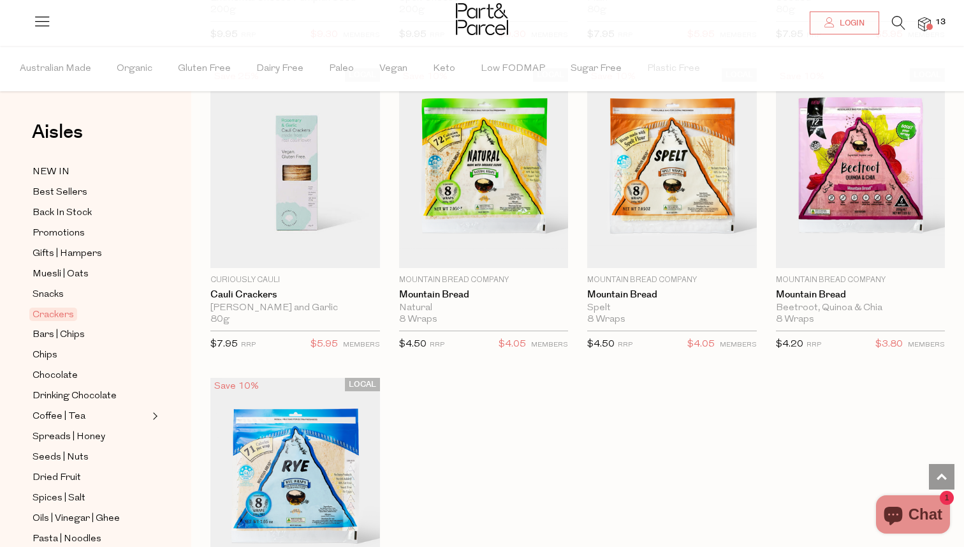
scroll to position [2573, 0]
click at [60, 338] on span "Bars | Chips" at bounding box center [59, 334] width 52 height 15
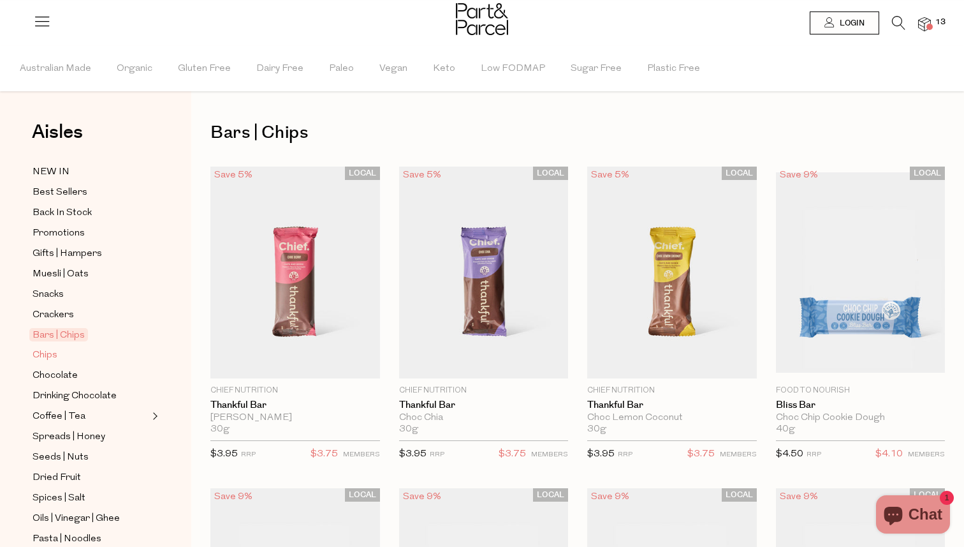
click at [55, 358] on span "Chips" at bounding box center [45, 355] width 25 height 15
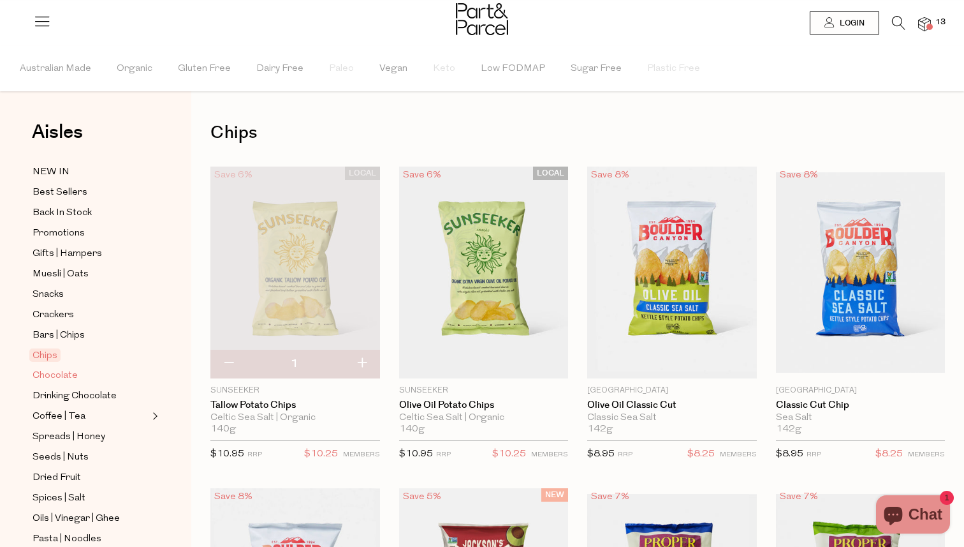
click at [60, 381] on span "Chocolate" at bounding box center [55, 375] width 45 height 15
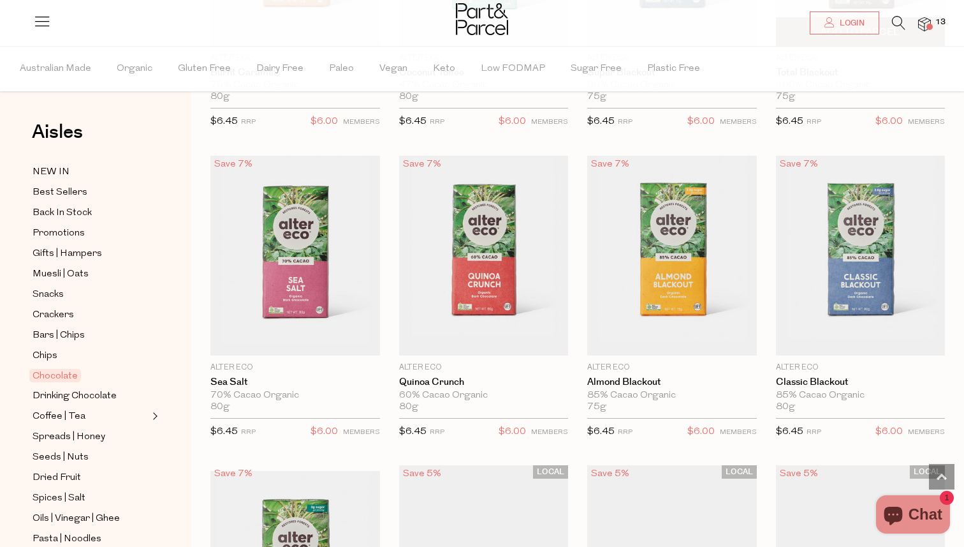
scroll to position [1571, 0]
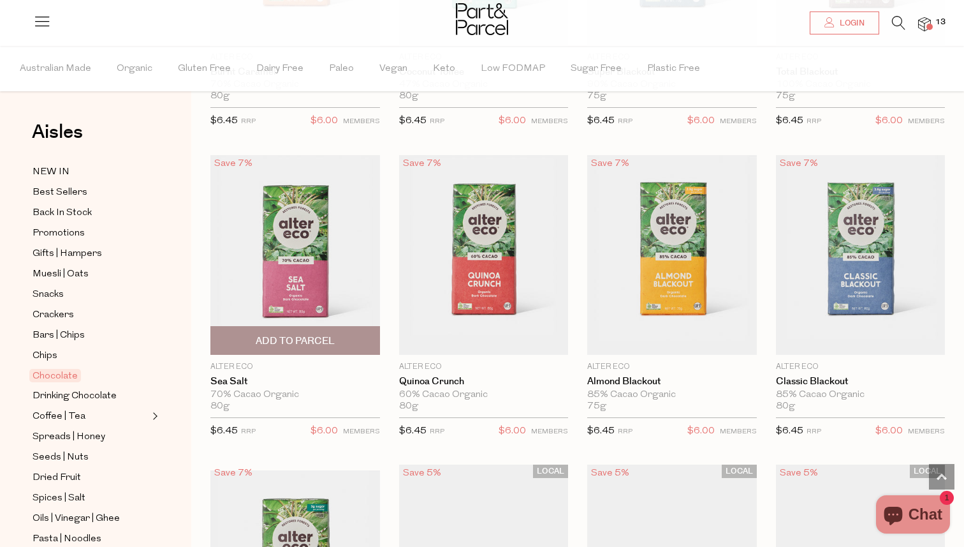
click at [301, 342] on span "Add To Parcel" at bounding box center [295, 340] width 79 height 13
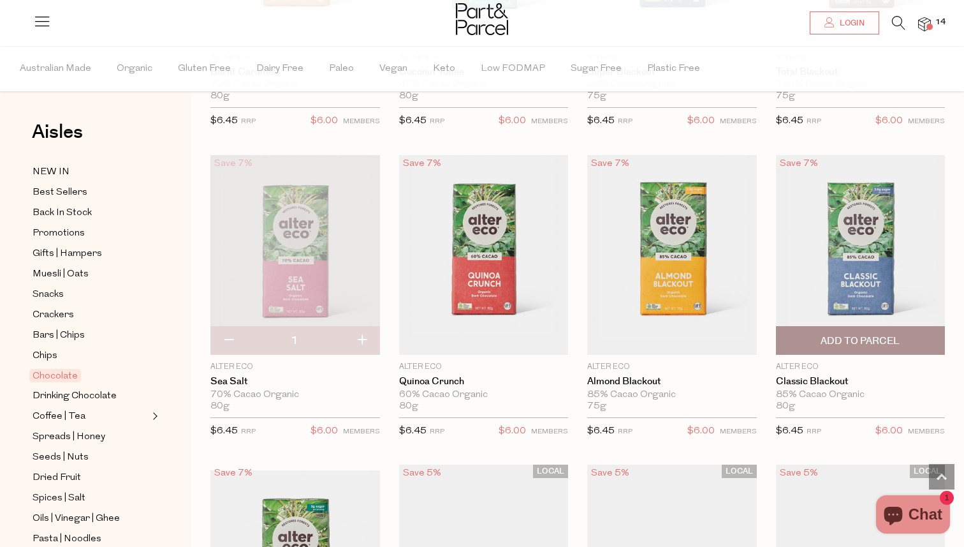
click at [854, 342] on span "Add To Parcel" at bounding box center [860, 340] width 79 height 13
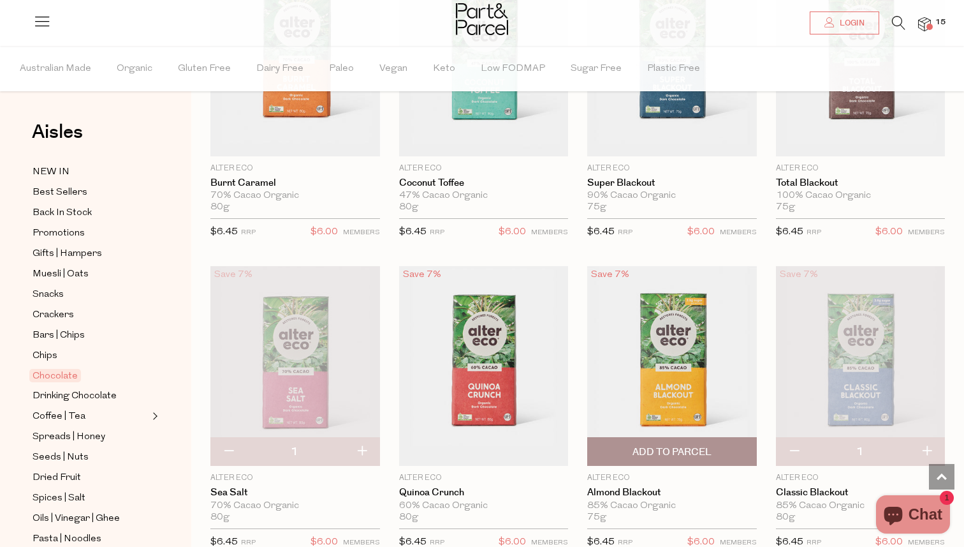
scroll to position [1461, 0]
click at [673, 446] on span "Add To Parcel" at bounding box center [672, 450] width 79 height 13
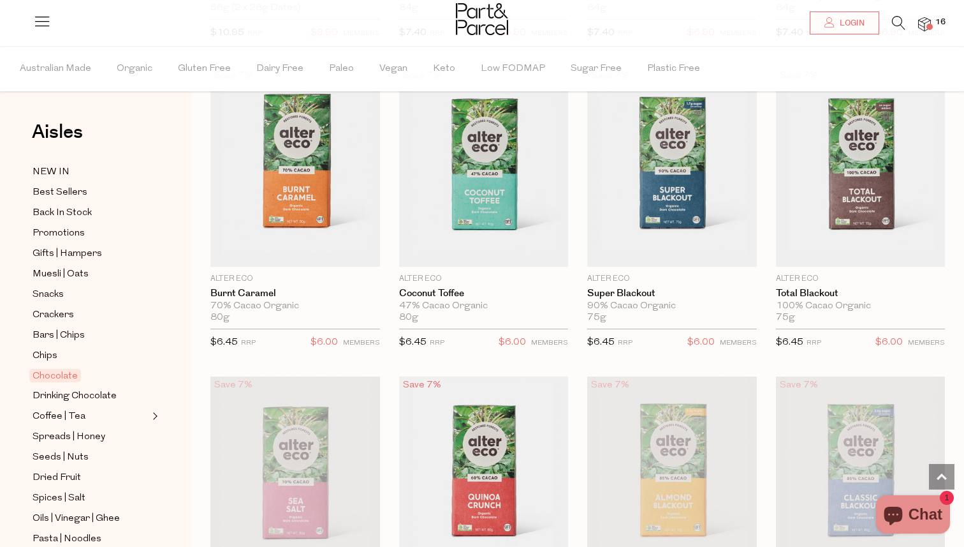
scroll to position [1332, 0]
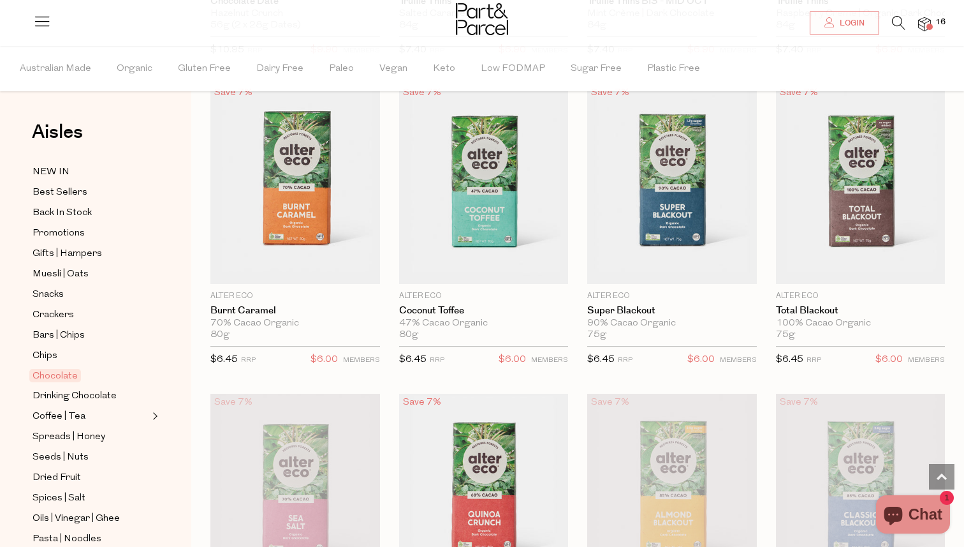
click at [686, 483] on img at bounding box center [672, 493] width 170 height 200
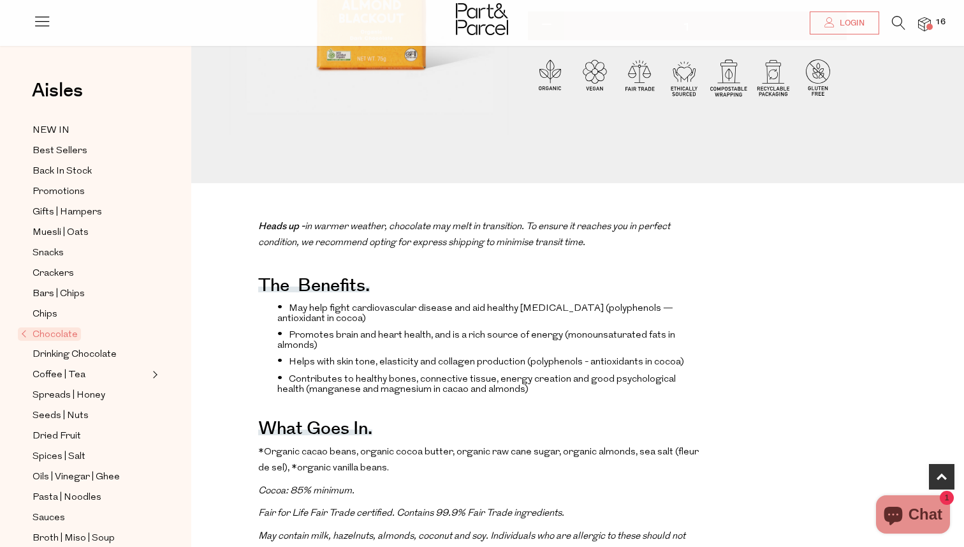
scroll to position [292, 0]
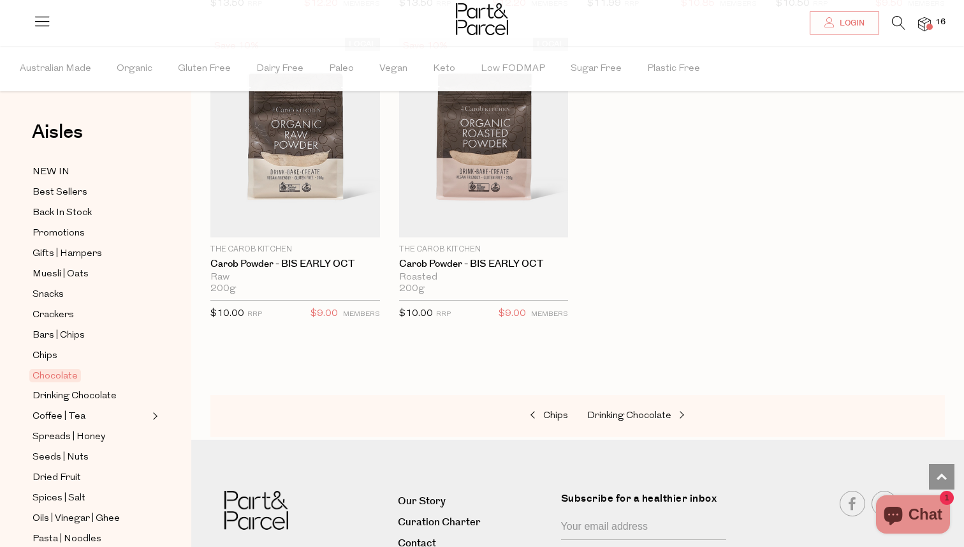
scroll to position [4488, 0]
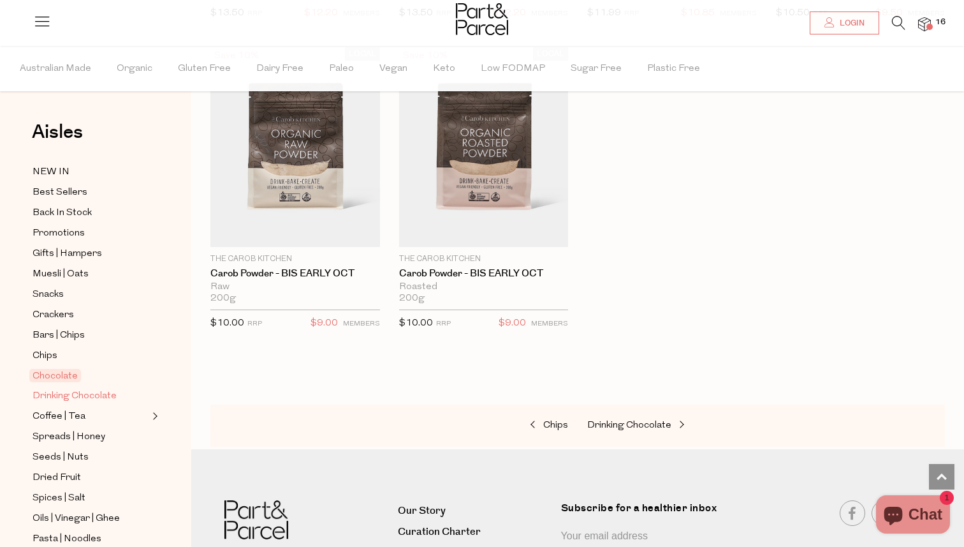
click at [81, 393] on span "Drinking Chocolate" at bounding box center [75, 395] width 84 height 15
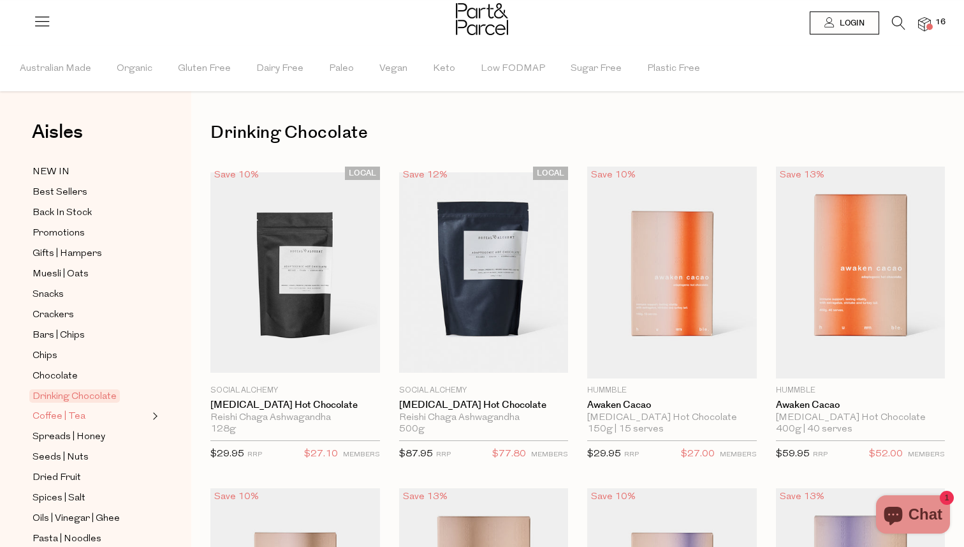
click at [63, 415] on span "Coffee | Tea" at bounding box center [59, 416] width 53 height 15
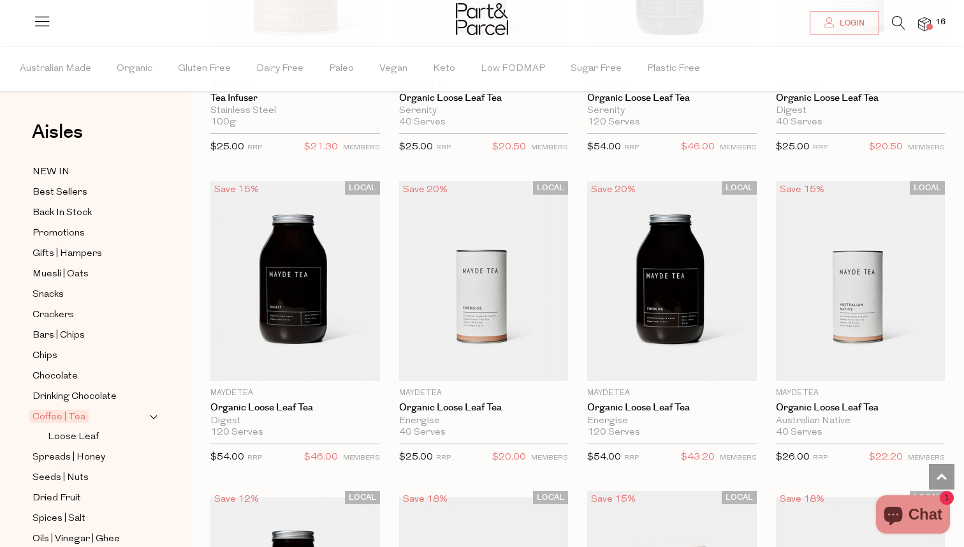
scroll to position [3106, 0]
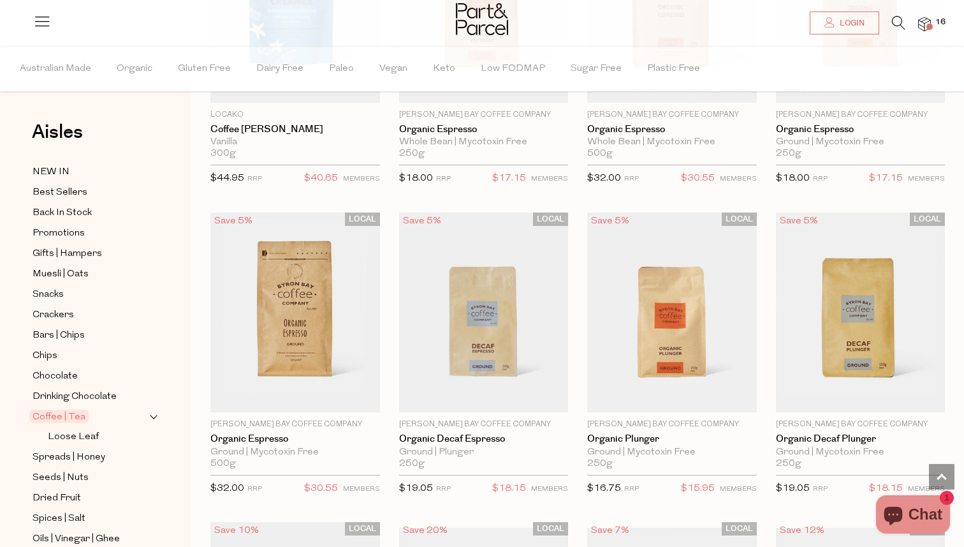
scroll to position [5921, 0]
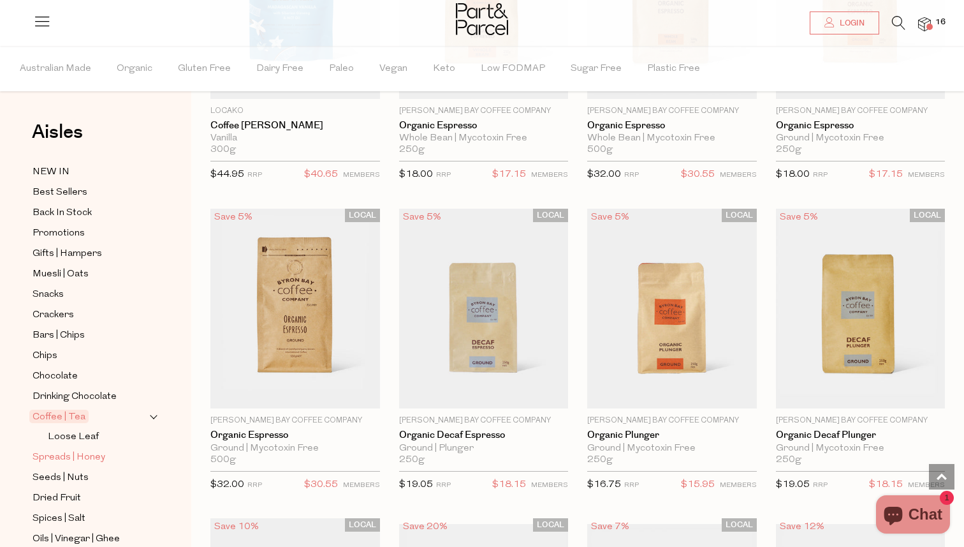
click at [62, 453] on span "Spreads | Honey" at bounding box center [69, 457] width 73 height 15
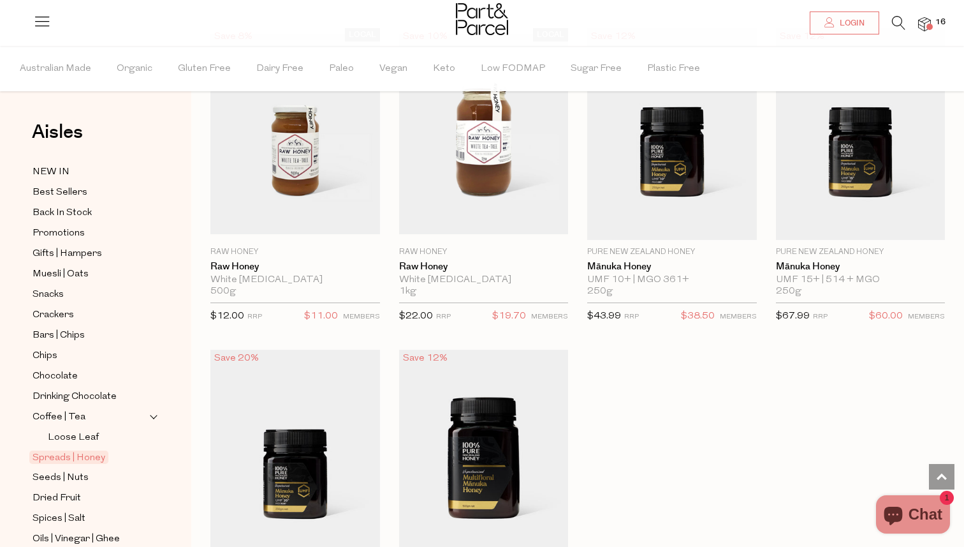
scroll to position [2922, 0]
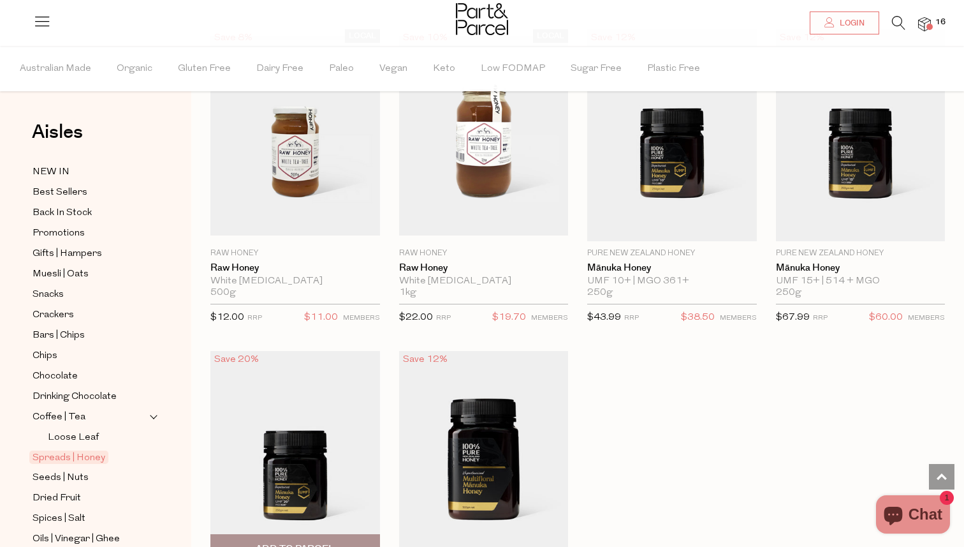
click at [292, 471] on img at bounding box center [295, 457] width 170 height 212
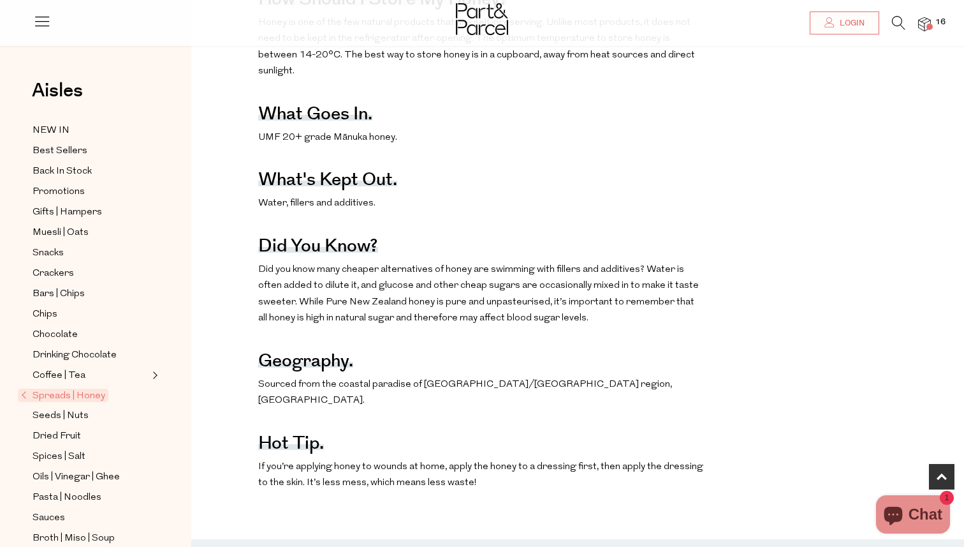
scroll to position [684, 0]
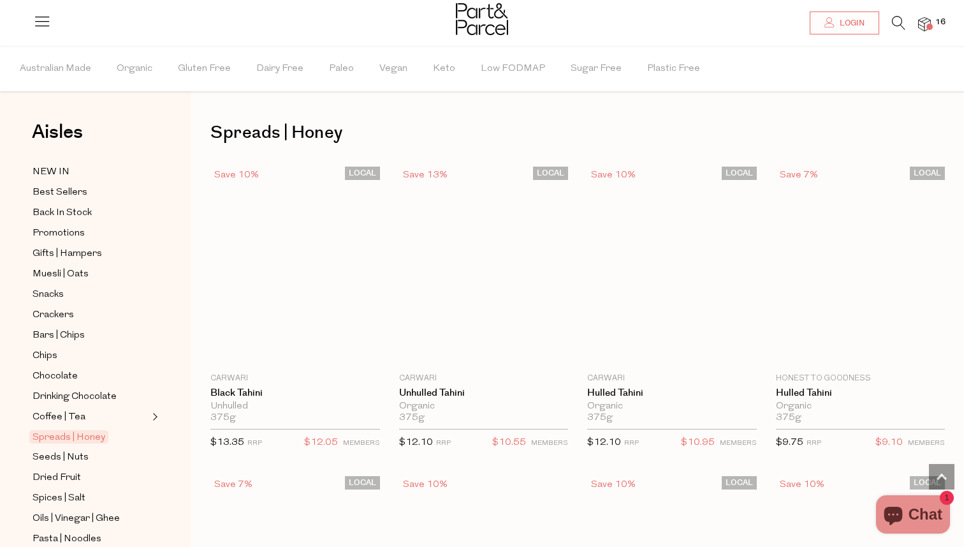
scroll to position [1032, 0]
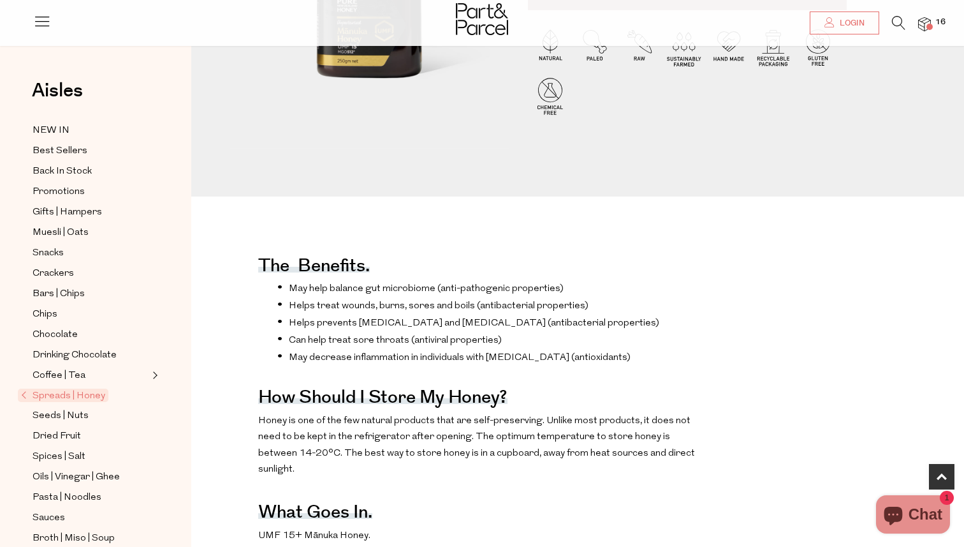
scroll to position [287, 0]
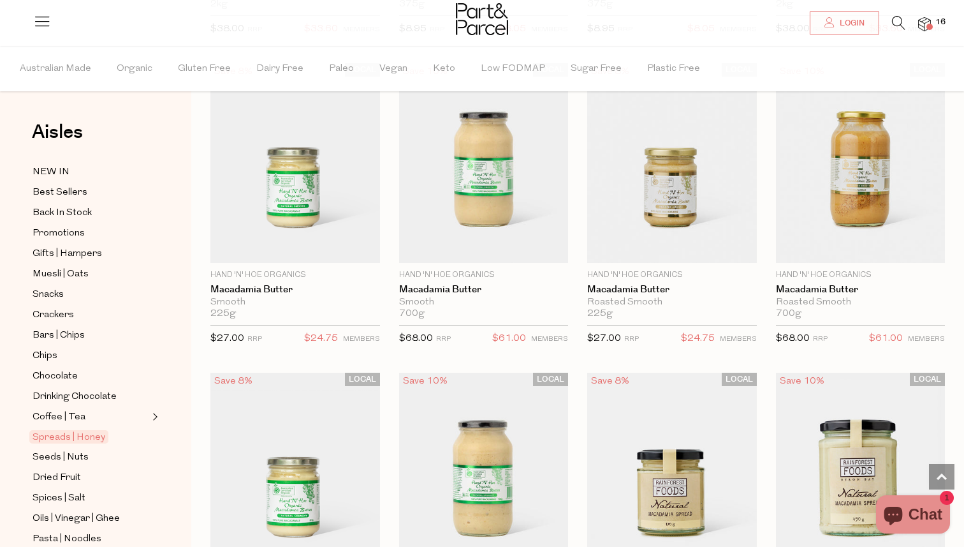
scroll to position [2922, 0]
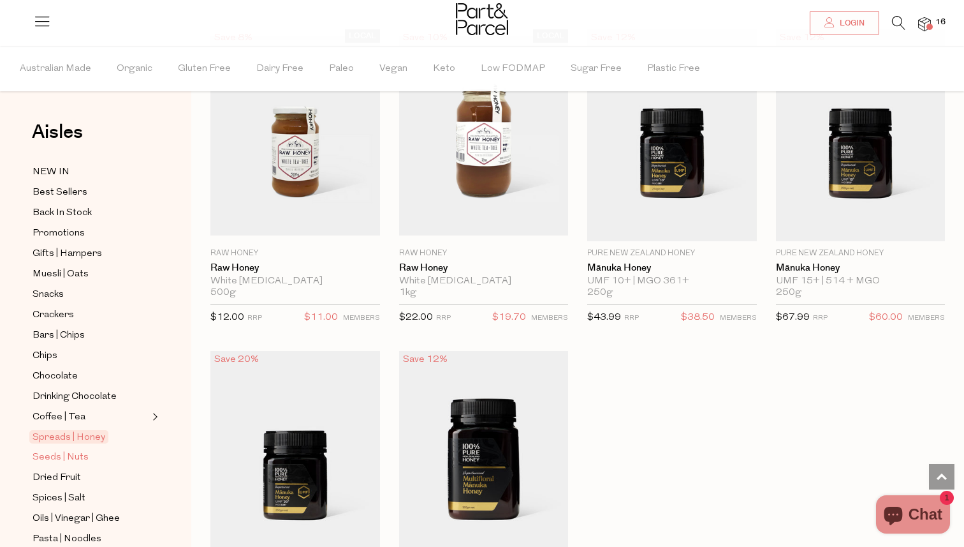
click at [68, 456] on span "Seeds | Nuts" at bounding box center [61, 457] width 56 height 15
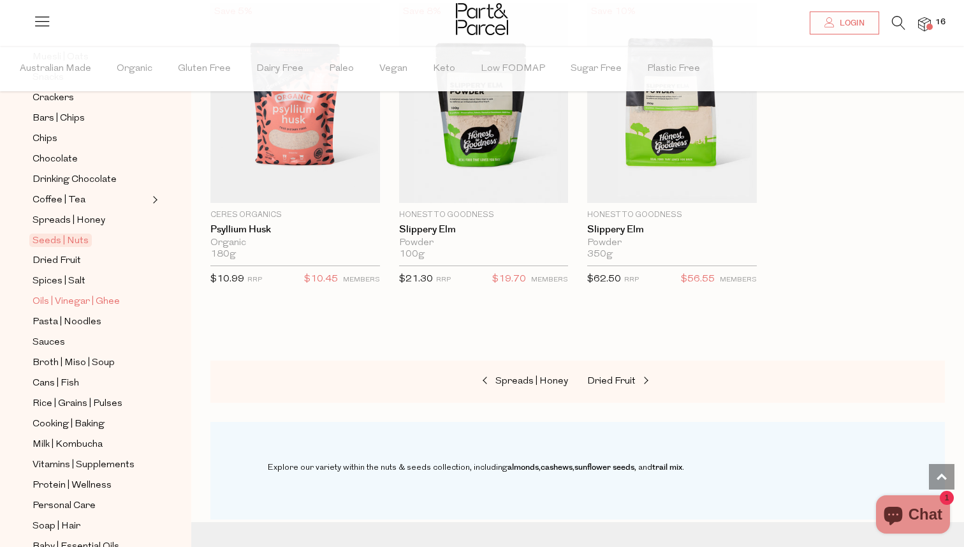
scroll to position [225, 0]
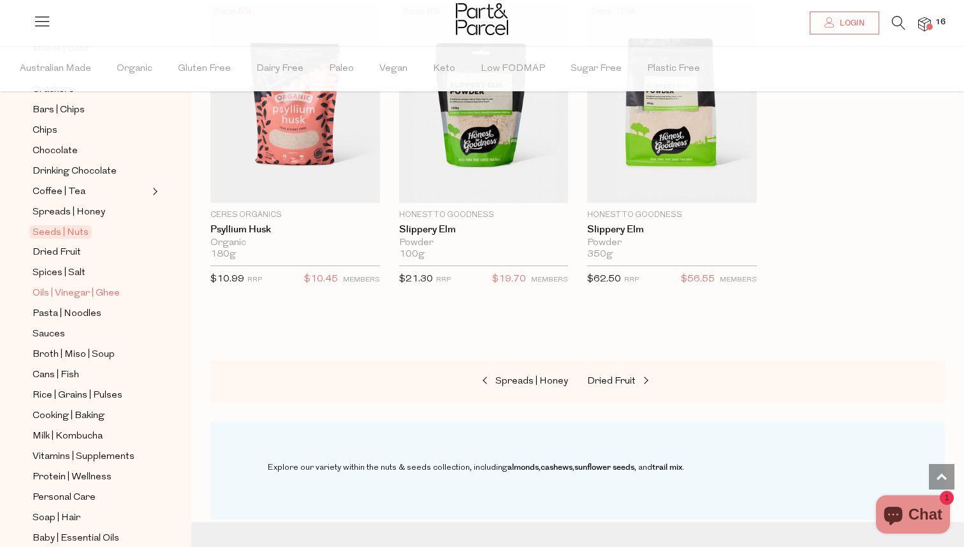
click at [95, 297] on span "Oils | Vinegar | Ghee" at bounding box center [76, 293] width 87 height 15
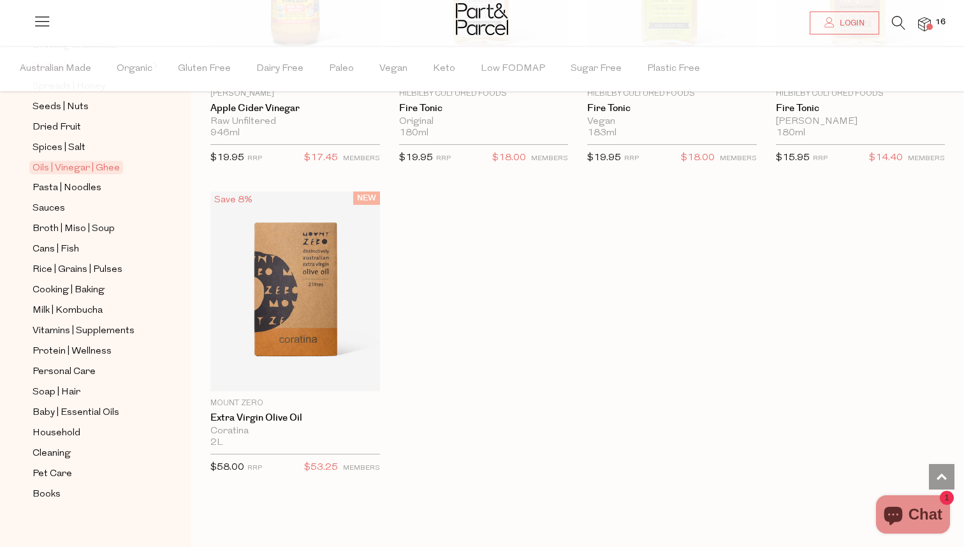
scroll to position [362, 0]
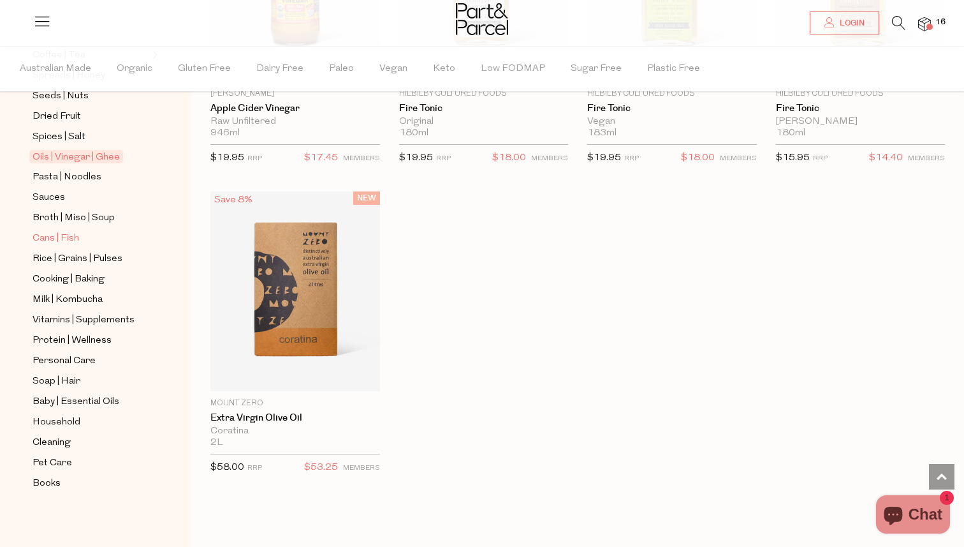
click at [66, 237] on span "Cans | Fish" at bounding box center [56, 238] width 47 height 15
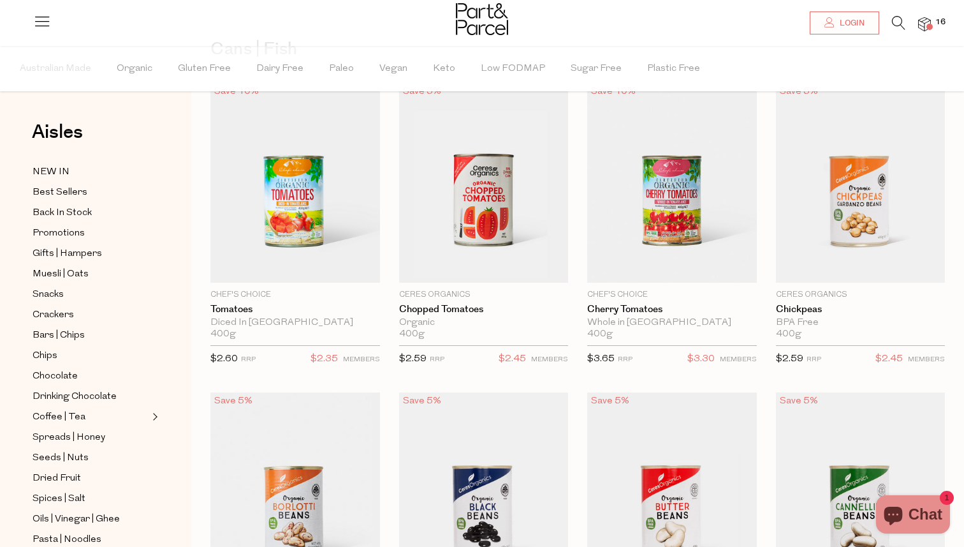
type input "2"
type input "5"
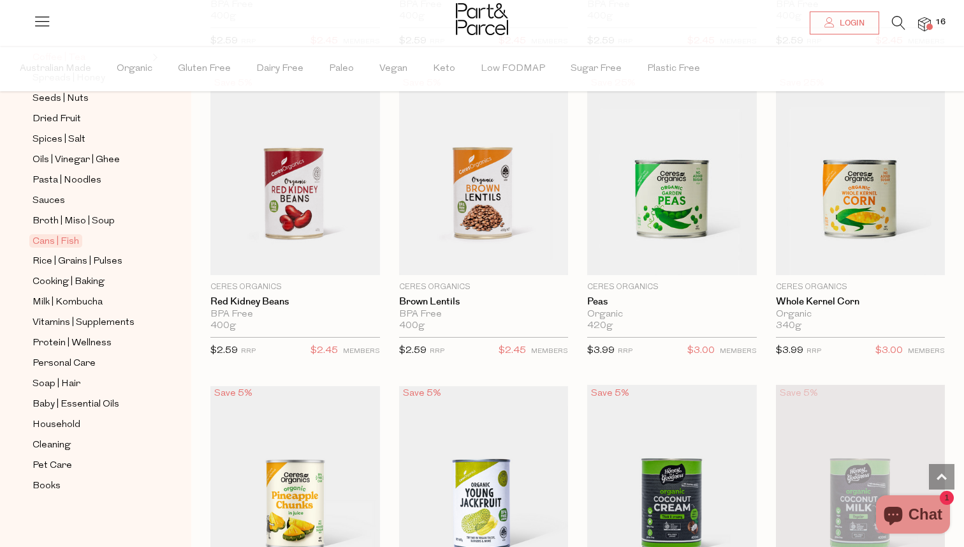
scroll to position [362, 0]
click at [78, 302] on span "Milk | Kombucha" at bounding box center [68, 299] width 70 height 15
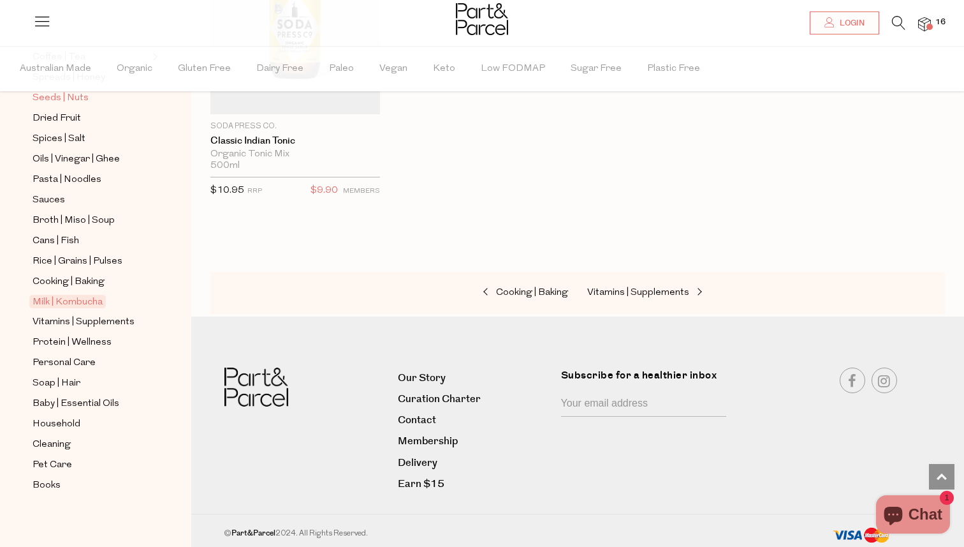
scroll to position [362, 0]
click at [84, 399] on span "Baby | Essential Oils" at bounding box center [76, 401] width 87 height 15
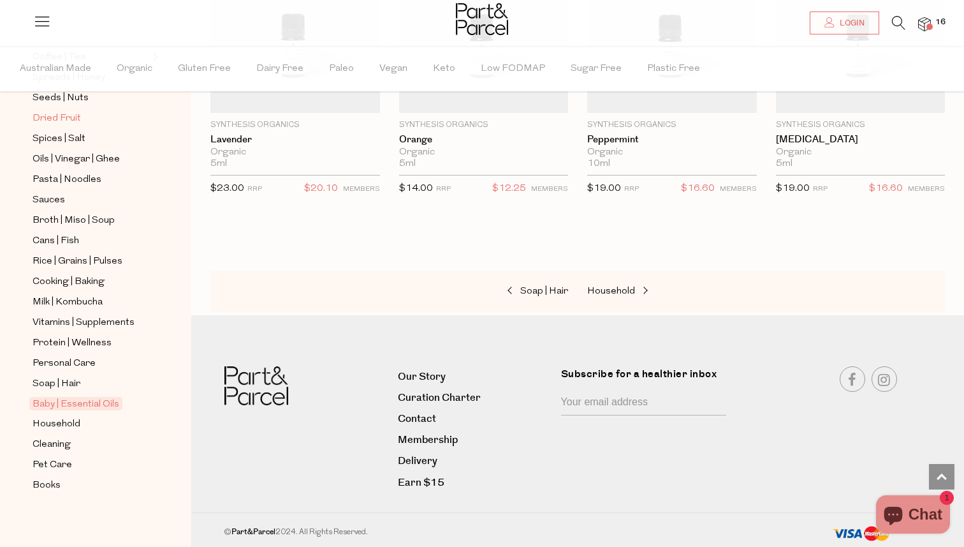
scroll to position [362, 0]
click at [57, 443] on span "Cleaning" at bounding box center [52, 442] width 38 height 15
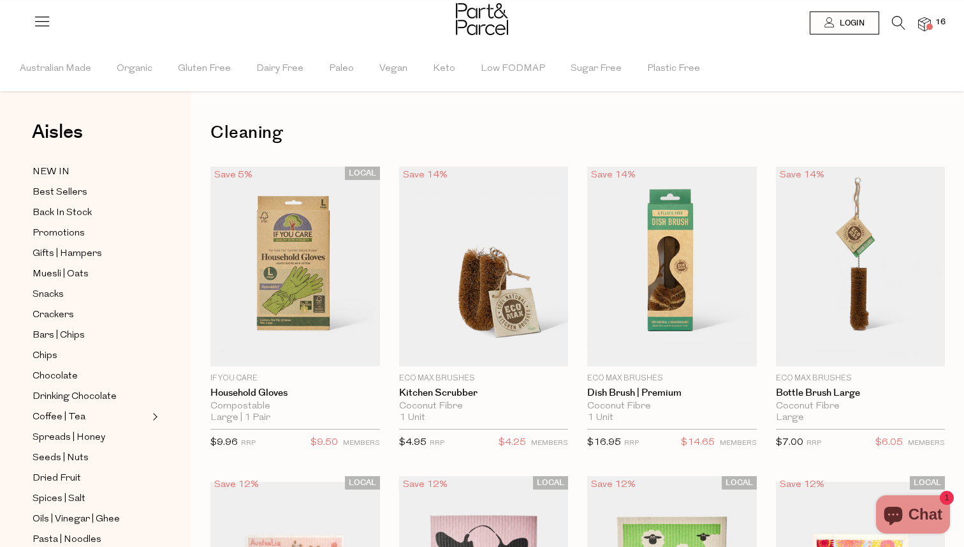
click at [899, 25] on icon at bounding box center [898, 23] width 13 height 14
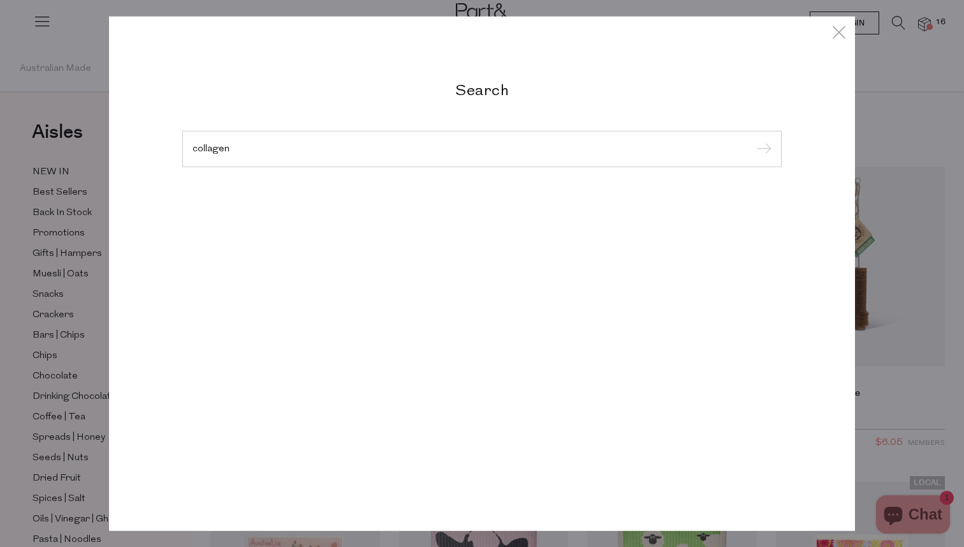
type input "collagen"
click at [753, 140] on input "submit" at bounding box center [762, 149] width 19 height 19
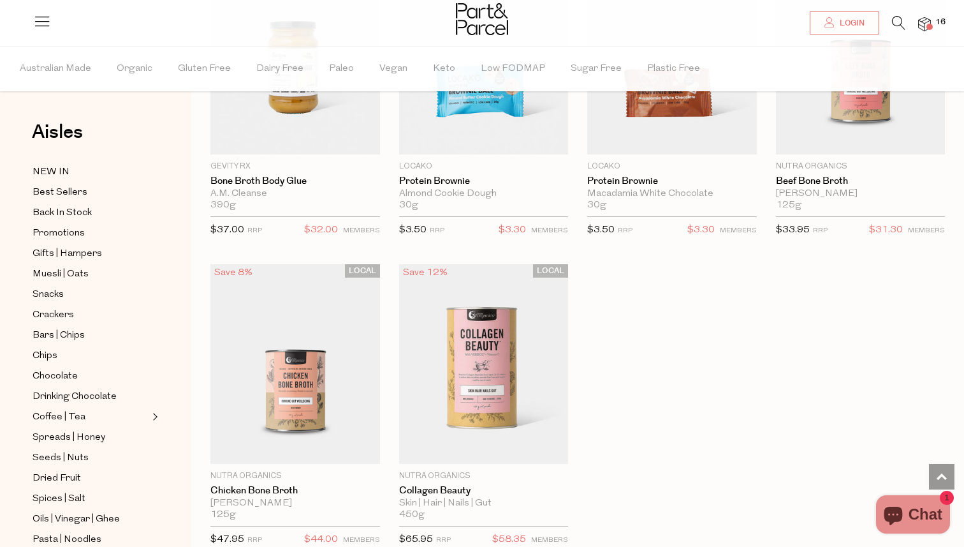
scroll to position [3636, 0]
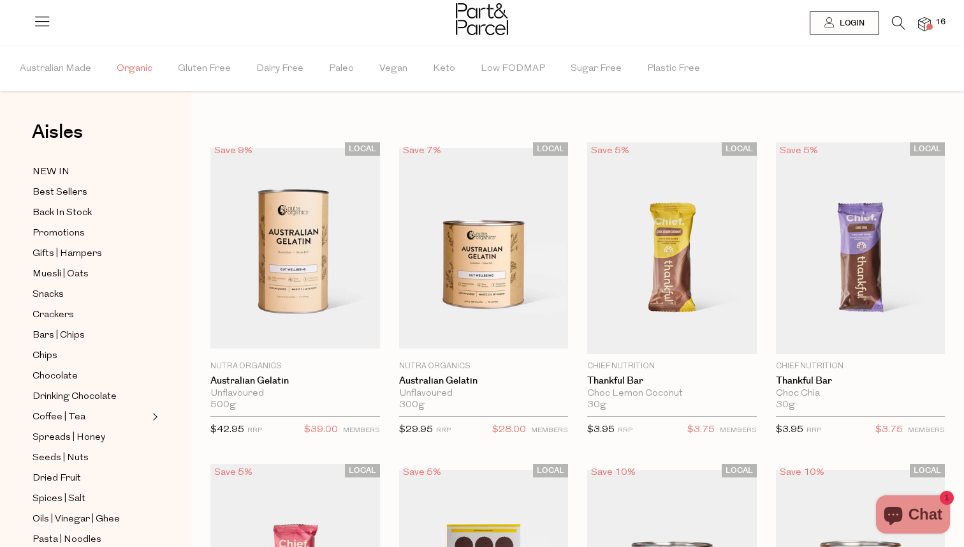
click at [143, 68] on span "Organic" at bounding box center [135, 69] width 36 height 45
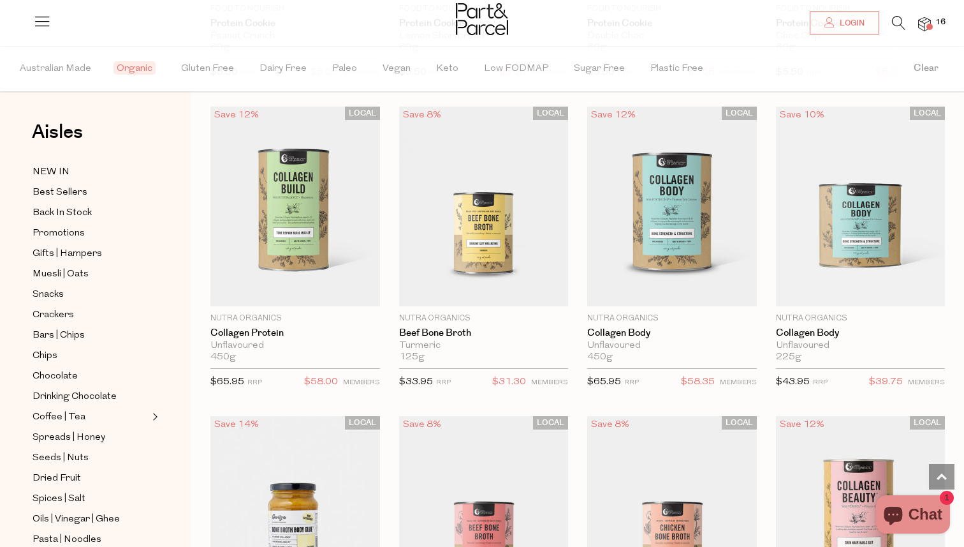
scroll to position [1899, 0]
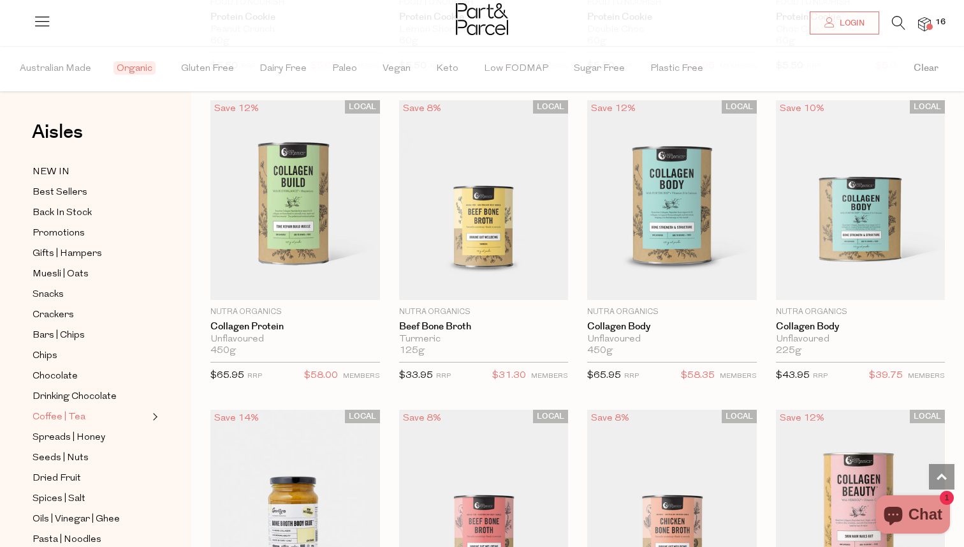
click at [71, 415] on span "Coffee | Tea" at bounding box center [59, 416] width 53 height 15
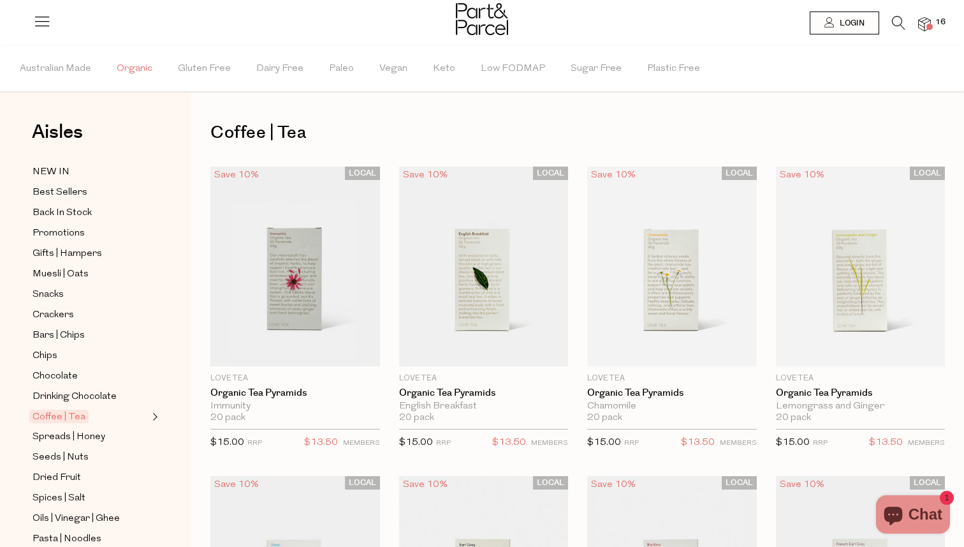
click at [143, 70] on span "Organic" at bounding box center [135, 69] width 36 height 45
click at [38, 26] on icon at bounding box center [42, 21] width 18 height 18
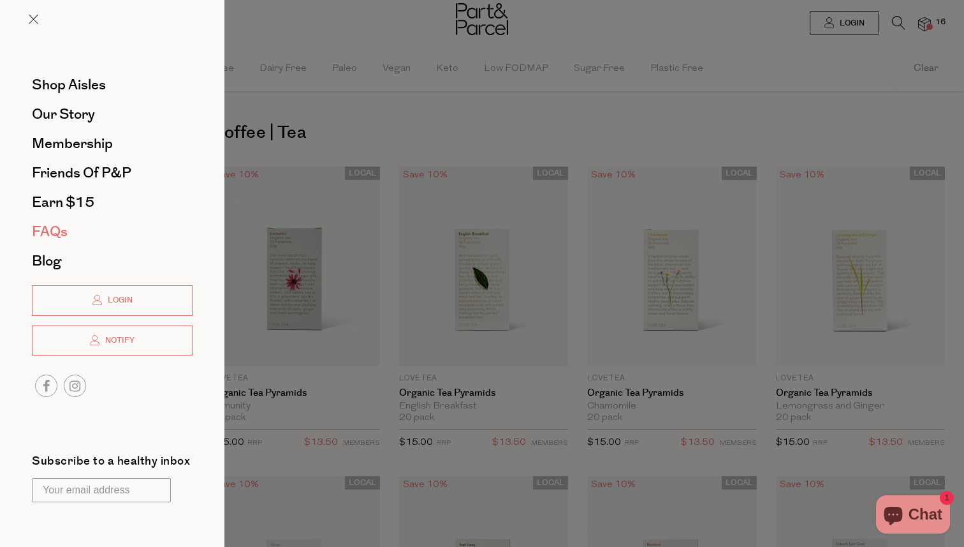
click at [55, 237] on span "FAQs" at bounding box center [50, 231] width 36 height 20
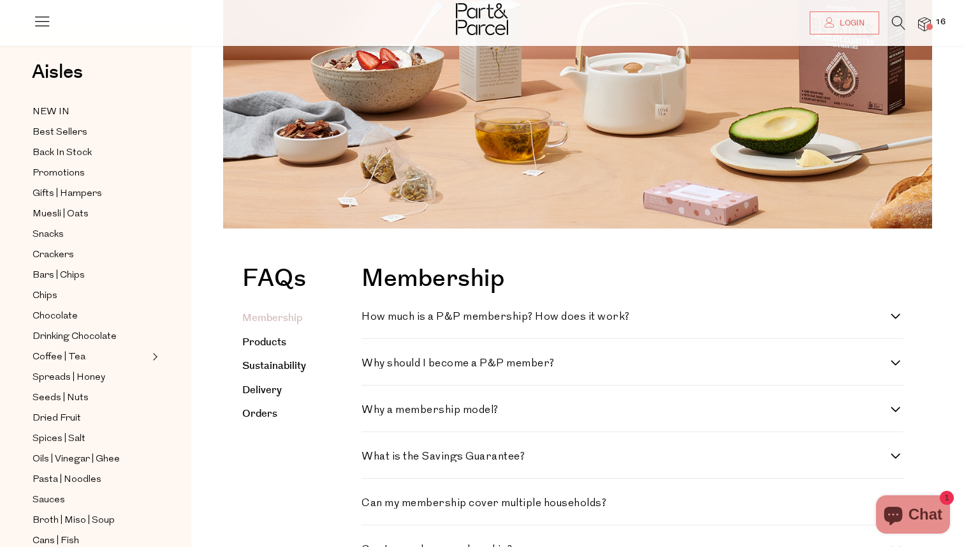
scroll to position [141, 0]
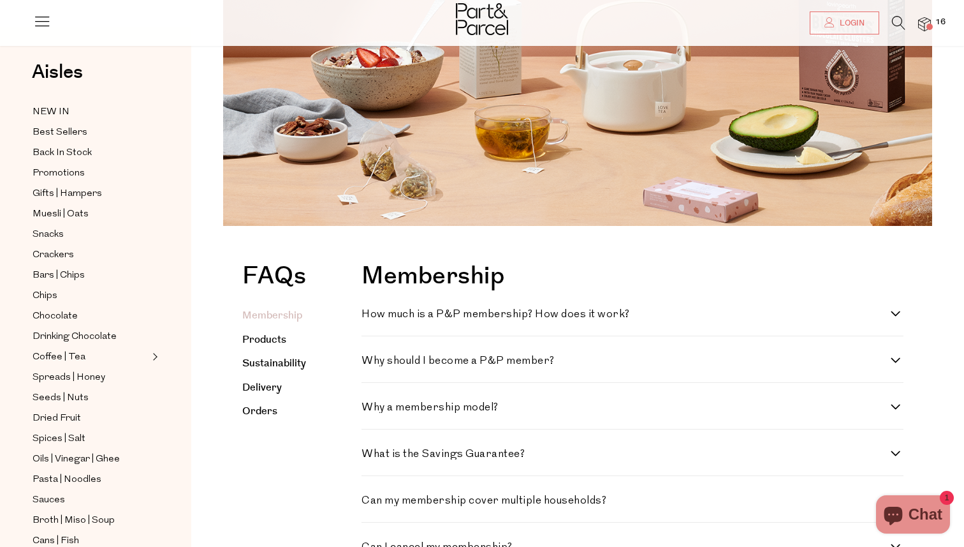
click at [659, 314] on h4 "How much is a P&P membership? How does it work?" at bounding box center [626, 314] width 529 height 11
click at [370, 314] on work\? "How much is a P&P membership? How does it work?" at bounding box center [366, 313] width 8 height 8
checkbox work\? "true"
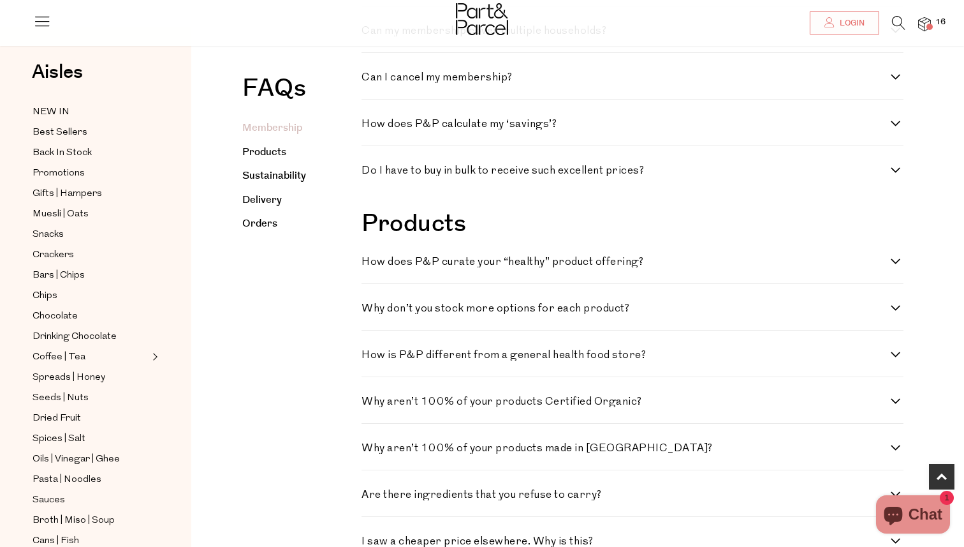
scroll to position [703, 0]
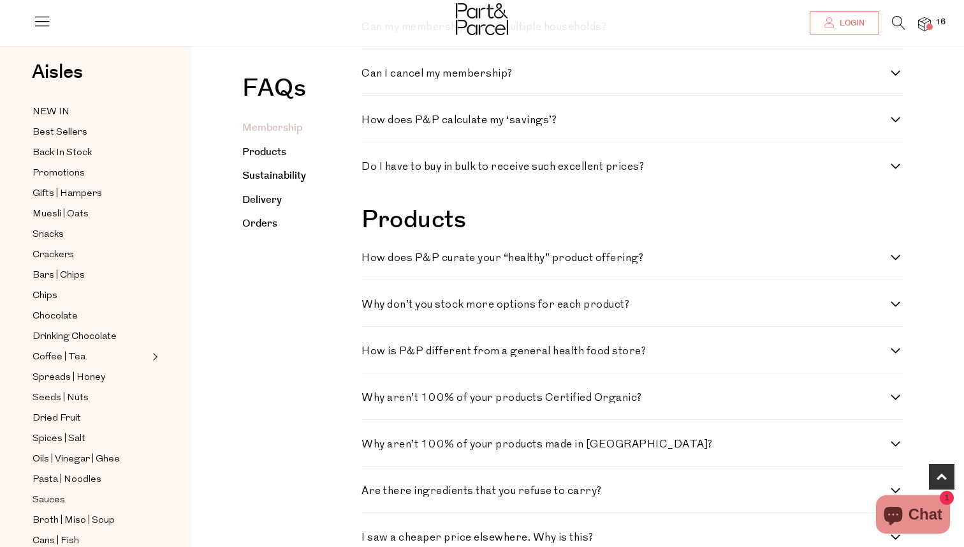
click at [631, 263] on h4 "How does P&P curate your “healthy” product offering?" at bounding box center [626, 258] width 529 height 11
click at [370, 261] on offering\? "How does P&P curate your “healthy” product offering?" at bounding box center [366, 257] width 8 height 8
checkbox offering\? "true"
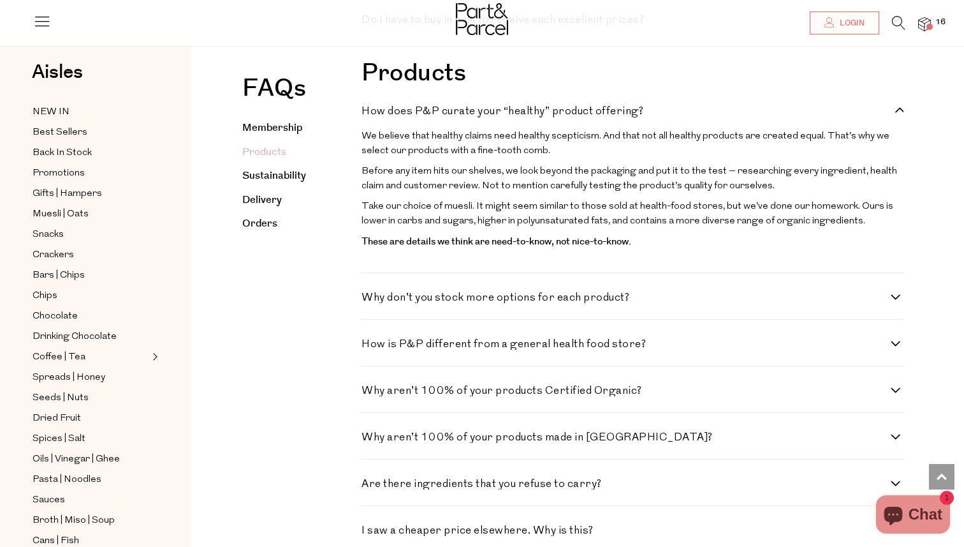
scroll to position [851, 0]
click at [656, 311] on div "Why don’t you stock more options for each product? Our philosophy is to keep th…" at bounding box center [633, 295] width 542 height 47
click at [628, 293] on h4 "Why don’t you stock more options for each product?" at bounding box center [626, 296] width 529 height 11
click at [370, 293] on product\? "Why don’t you stock more options for each product?" at bounding box center [366, 295] width 8 height 8
checkbox product\? "true"
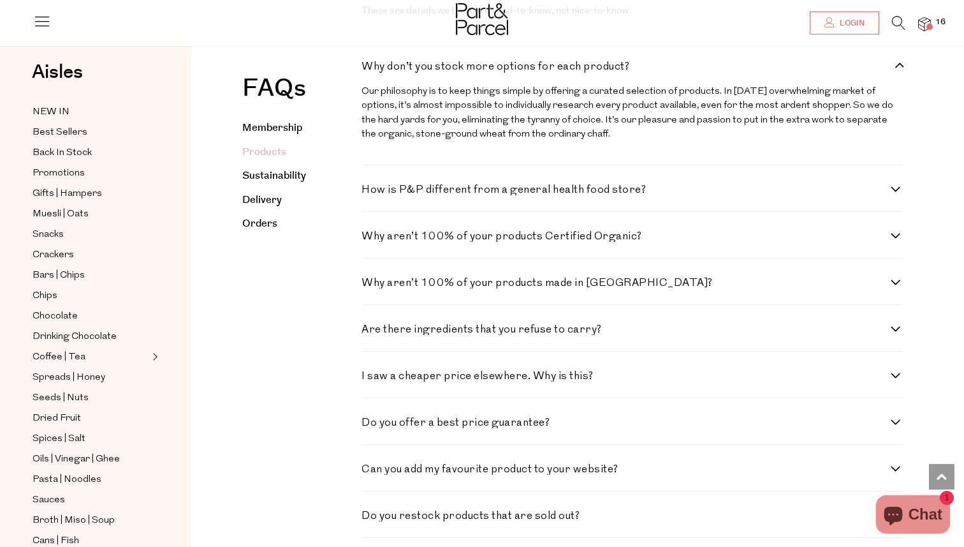
scroll to position [1094, 0]
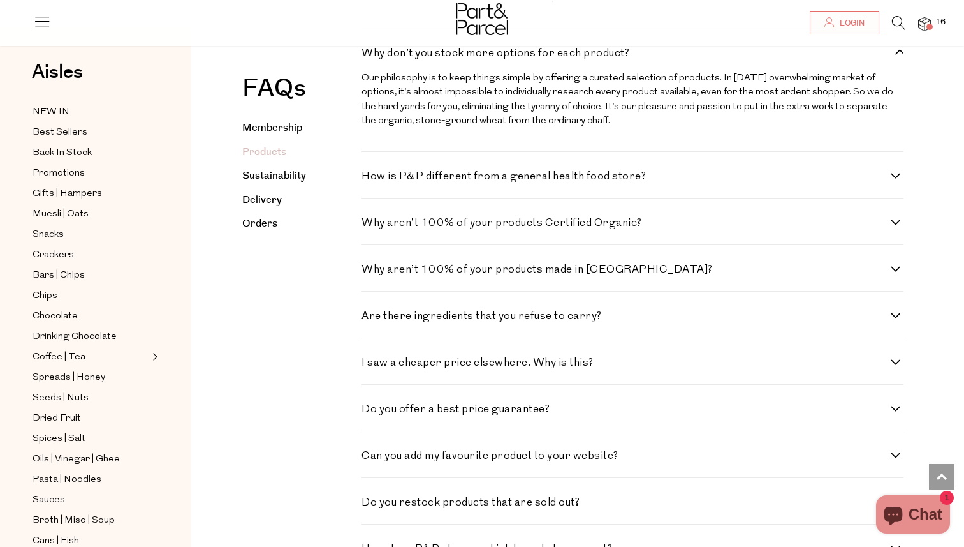
click at [622, 327] on div "Are there ingredients that you refuse to carry? Yes. Below we’ve listed ingredi…" at bounding box center [633, 314] width 542 height 47
click at [579, 314] on h4 "Are there ingredients that you refuse to carry?" at bounding box center [626, 316] width 529 height 11
click at [370, 314] on carry\? "Are there ingredients that you refuse to carry?" at bounding box center [366, 315] width 8 height 8
checkbox carry\? "true"
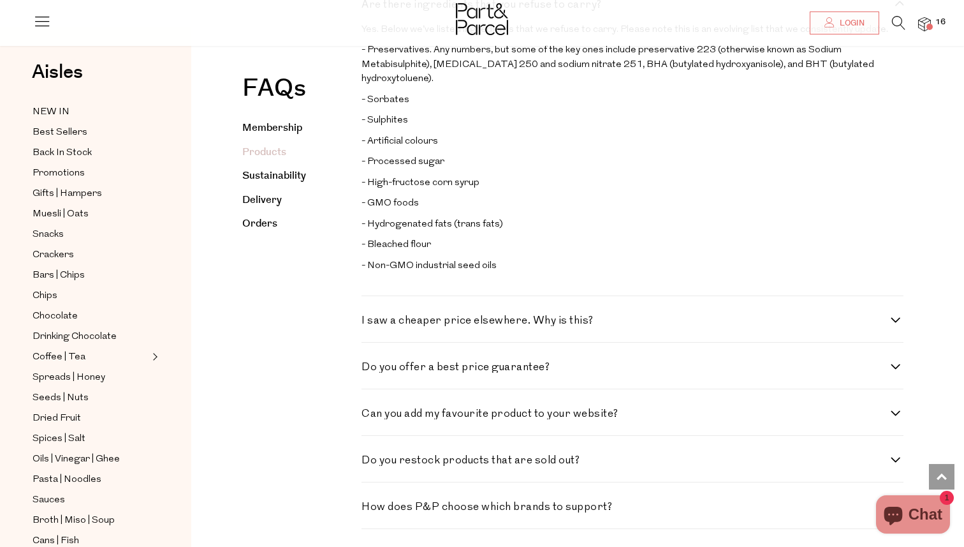
scroll to position [1414, 0]
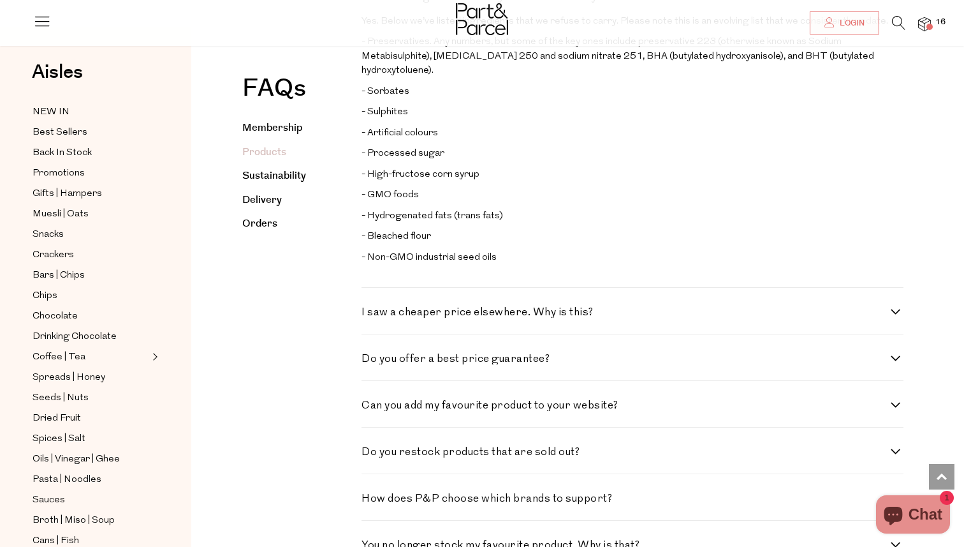
click at [582, 307] on h4 "I saw a cheaper price elsewhere. Why is this?" at bounding box center [626, 312] width 529 height 11
click at [370, 307] on this\? "I saw a cheaper price elsewhere. Why is this?" at bounding box center [366, 311] width 8 height 8
checkbox this\? "true"
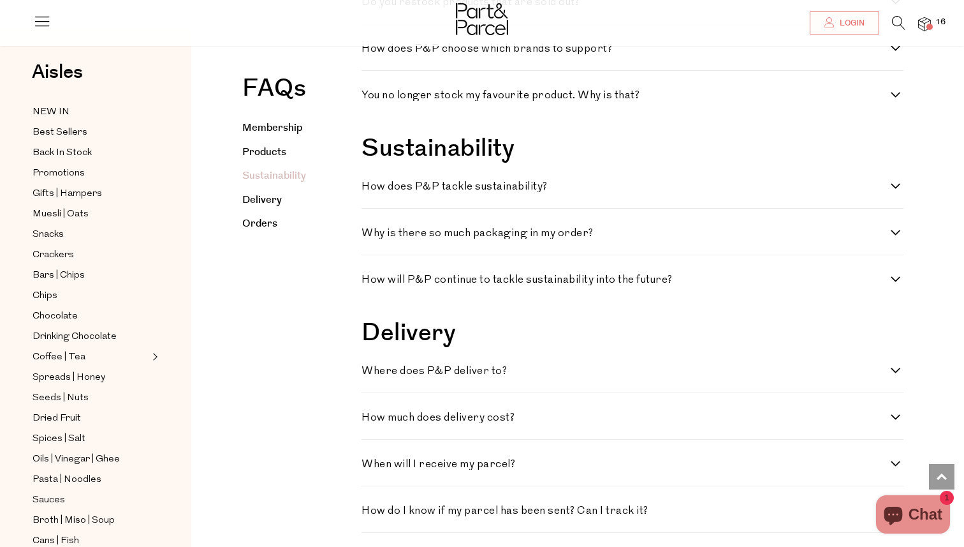
scroll to position [1923, 0]
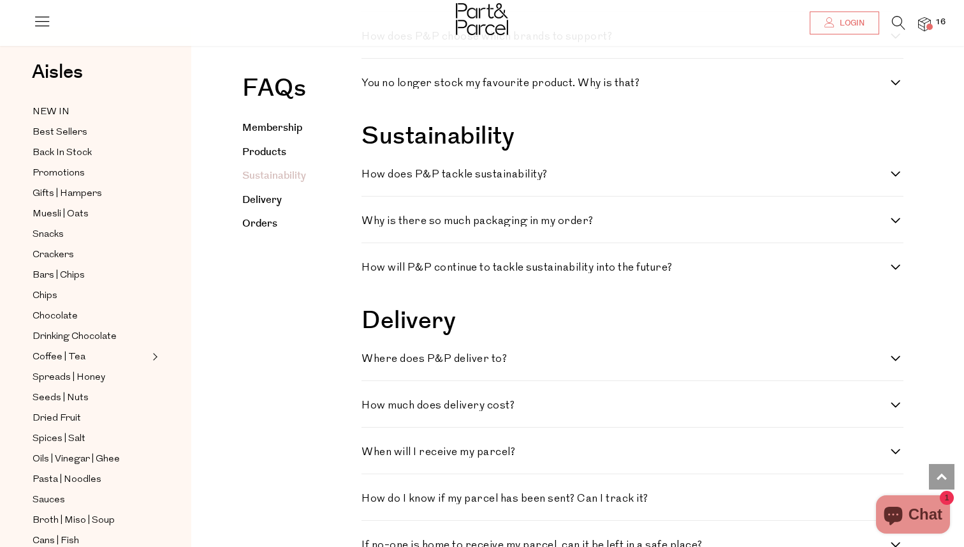
click at [541, 359] on div "Where does P&P deliver to? From treehouse to cave mouth, we aim to deliver to a…" at bounding box center [633, 357] width 542 height 47
click at [498, 353] on h4 "Where does P&P deliver to?" at bounding box center [626, 358] width 529 height 11
click at [370, 353] on to\? "Where does P&P deliver to?" at bounding box center [366, 357] width 8 height 8
checkbox to\? "true"
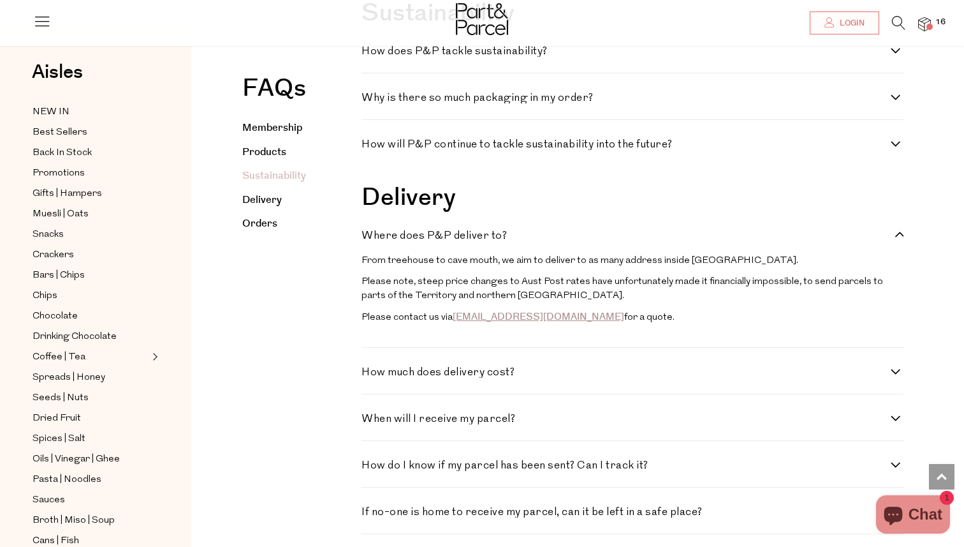
scroll to position [2056, 0]
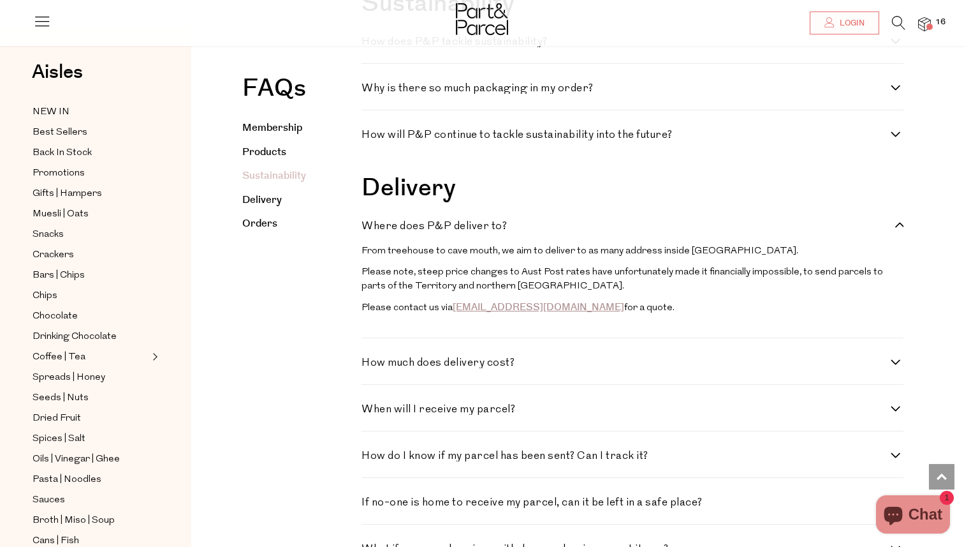
click at [561, 357] on h4 "How much does delivery cost?" at bounding box center [626, 362] width 529 height 11
click at [370, 357] on cost\? "How much does delivery cost?" at bounding box center [366, 361] width 8 height 8
checkbox cost\? "true"
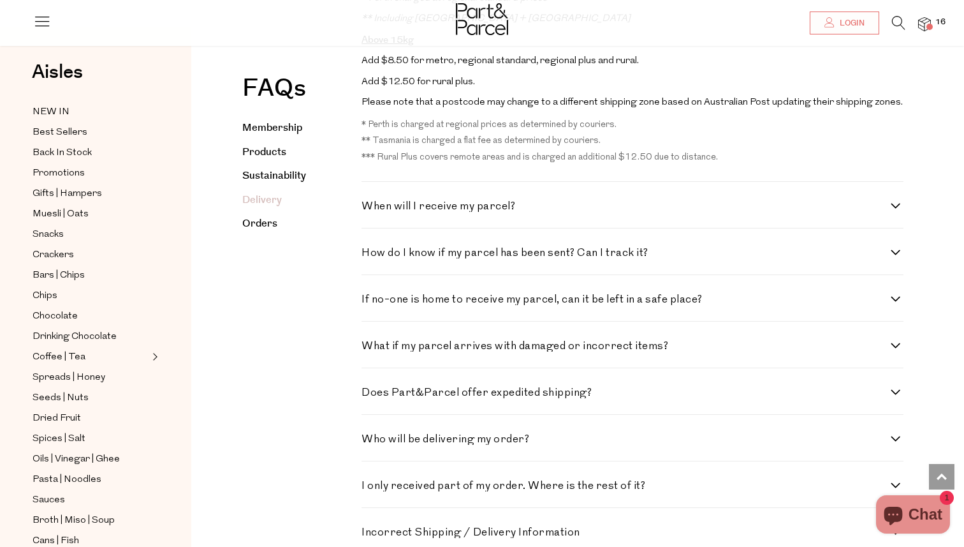
scroll to position [2973, 0]
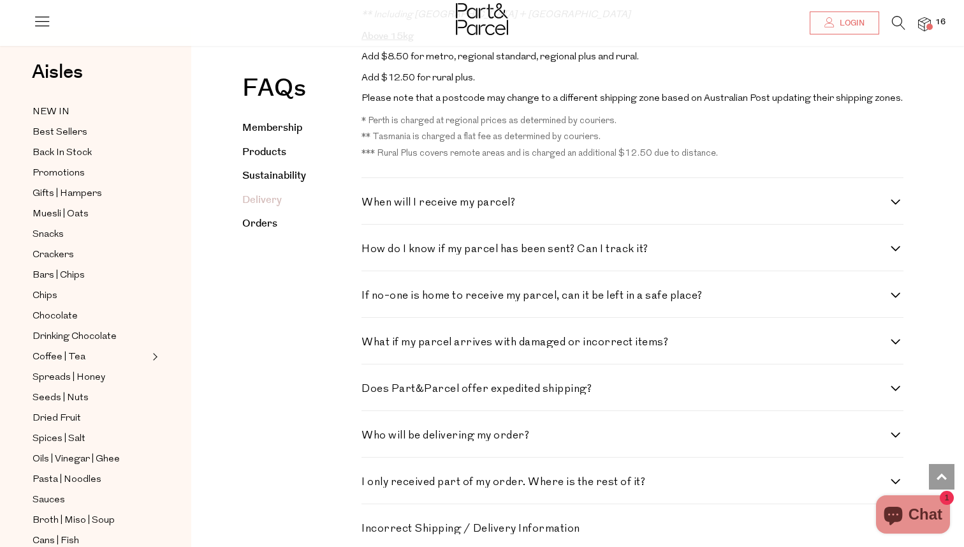
click at [468, 187] on div "When will I receive my parcel? Currently, we send orders out within 24 hours of…" at bounding box center [633, 201] width 542 height 47
click at [889, 197] on h4 "When will I receive my parcel?" at bounding box center [626, 202] width 529 height 11
click at [370, 197] on parcel\? "When will I receive my parcel?" at bounding box center [366, 201] width 8 height 8
checkbox parcel\? "true"
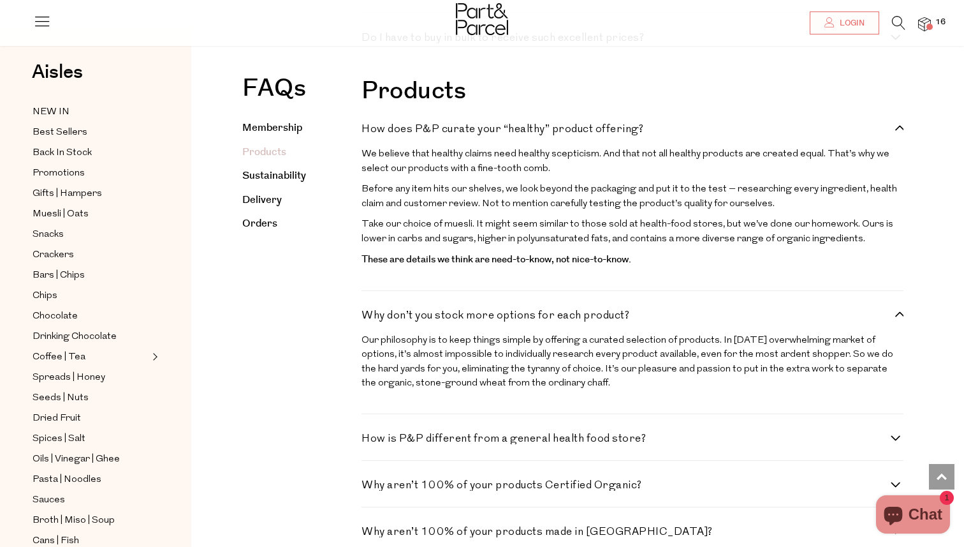
scroll to position [0, 0]
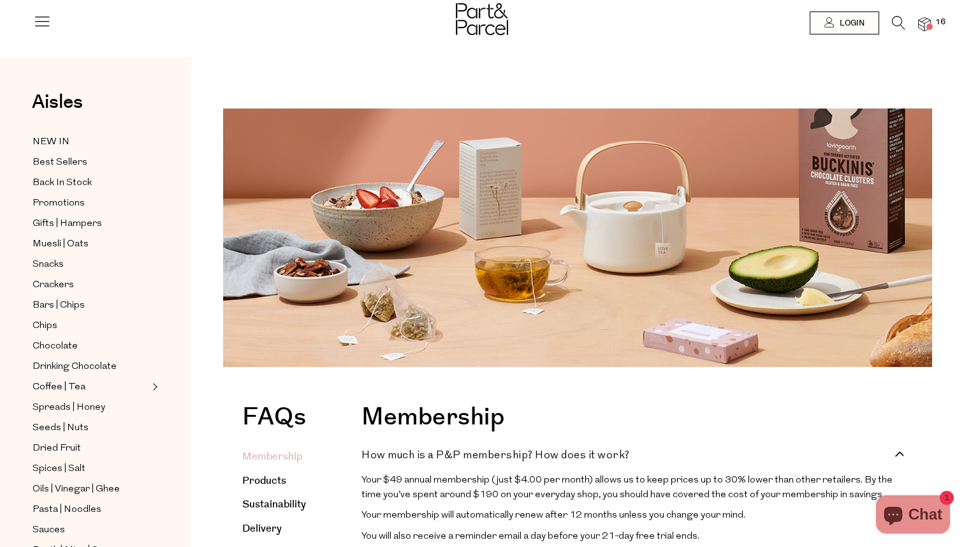
click at [43, 25] on icon at bounding box center [42, 21] width 18 height 18
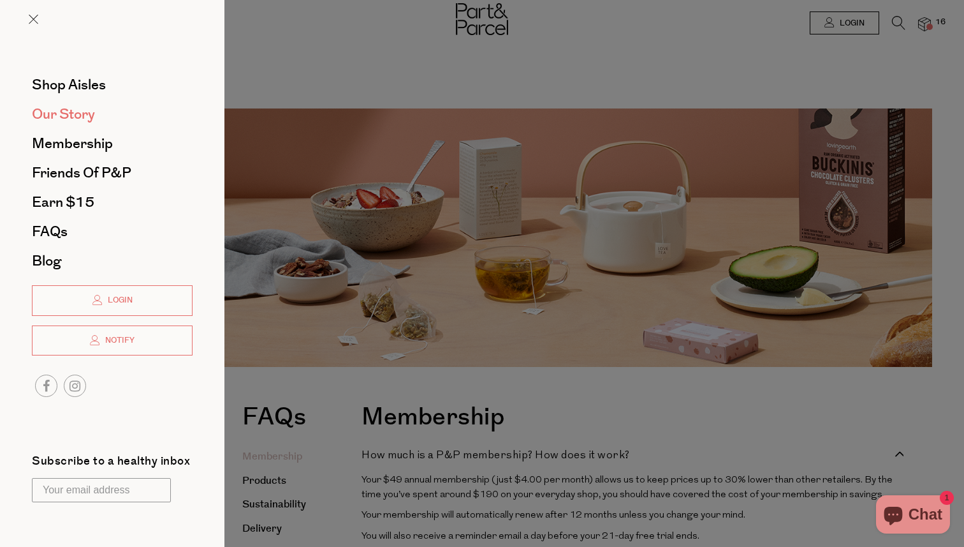
click at [73, 114] on span "Our Story" at bounding box center [63, 114] width 63 height 20
